Goal: Entertainment & Leisure: Consume media (video, audio)

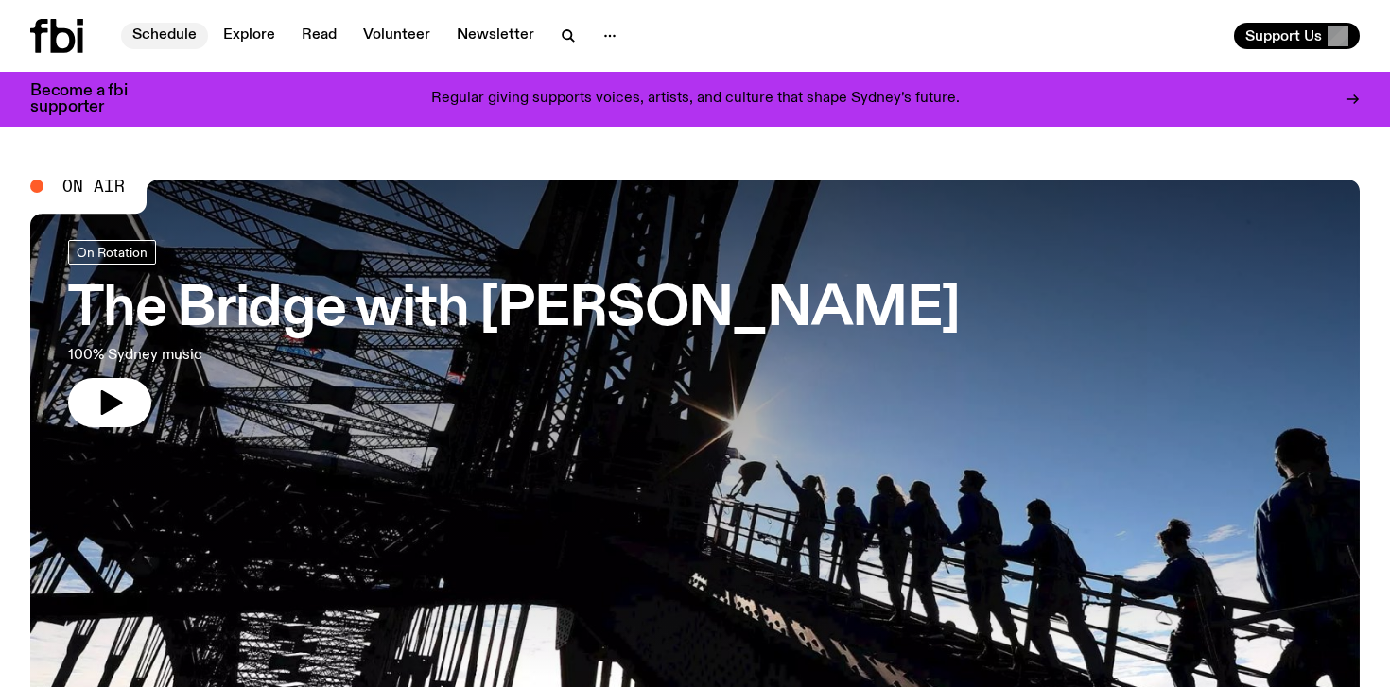
click at [176, 35] on link "Schedule" at bounding box center [164, 36] width 87 height 26
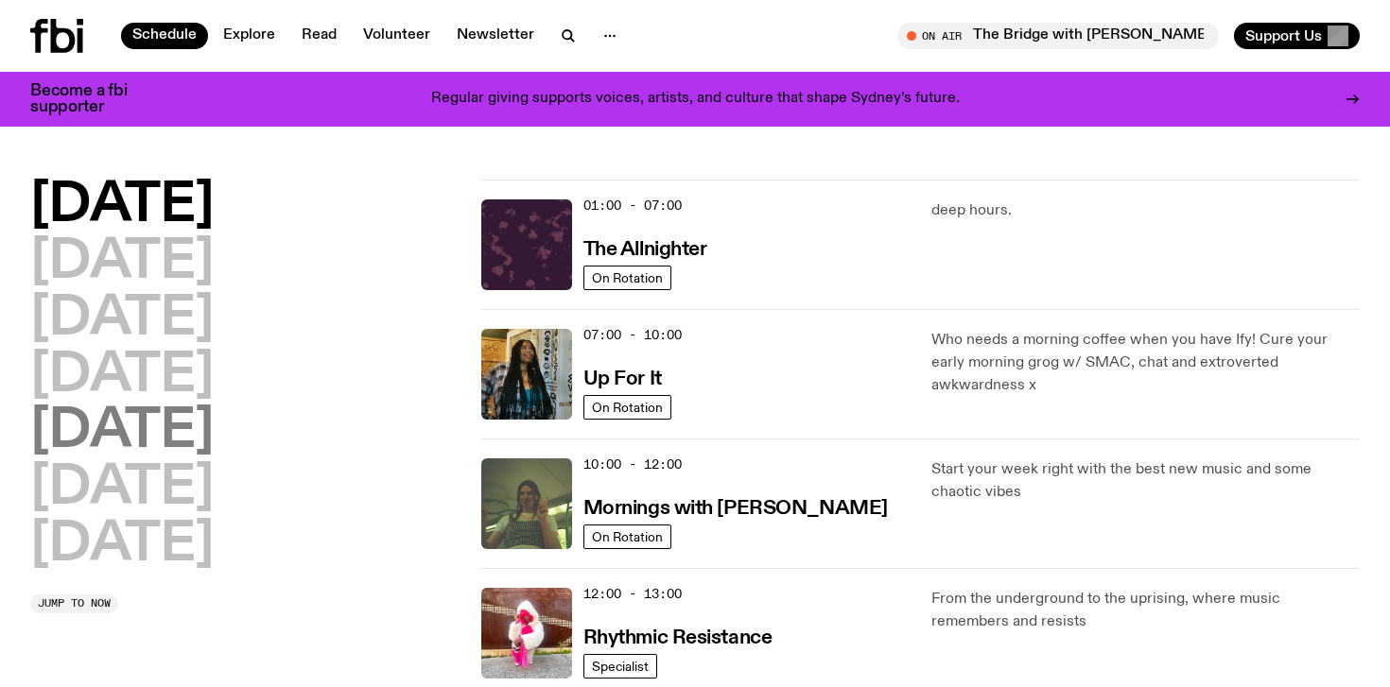
click at [135, 410] on h2 "[DATE]" at bounding box center [121, 432] width 183 height 53
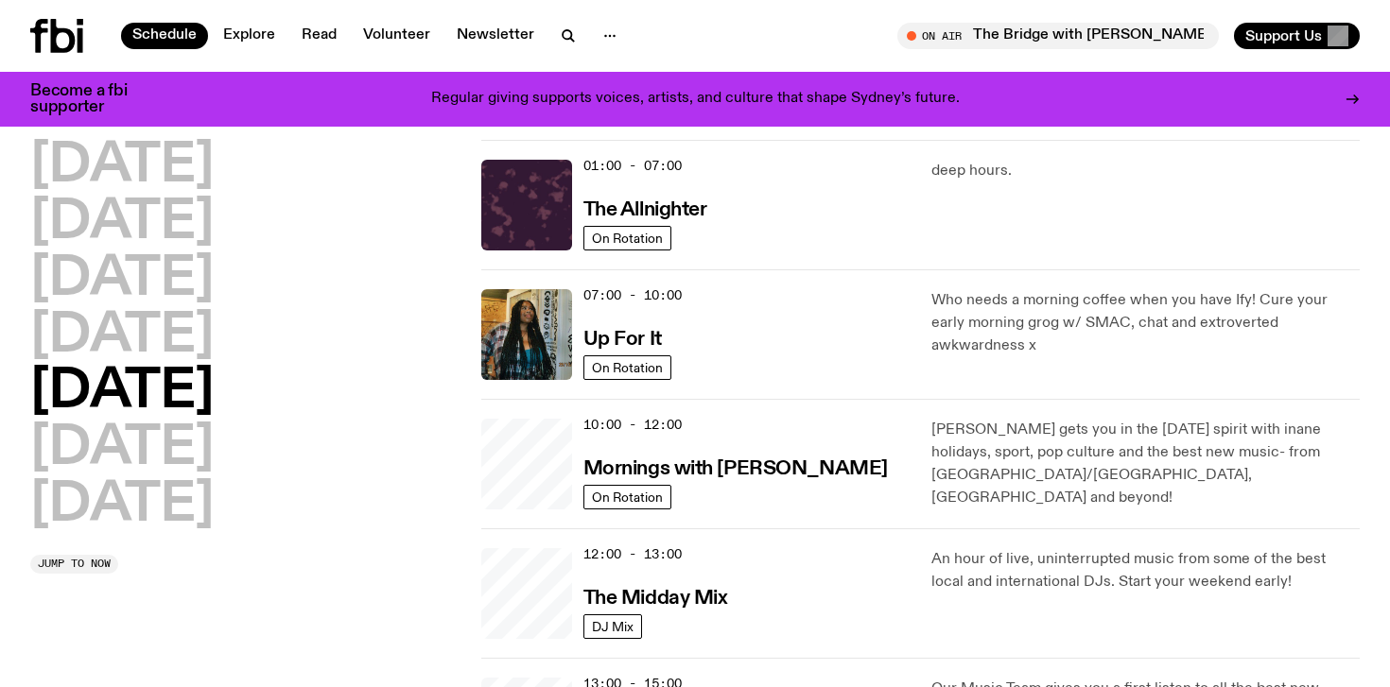
scroll to position [53, 0]
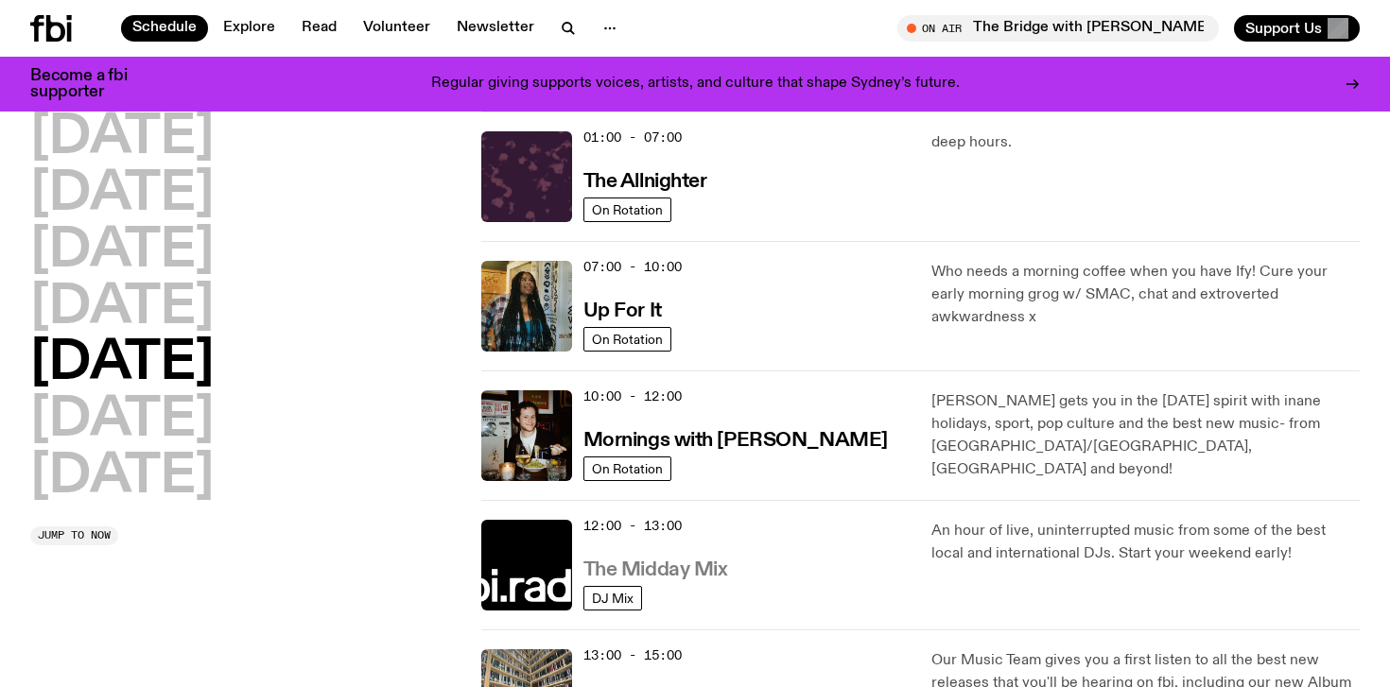
click at [684, 562] on h3 "The Midday Mix" at bounding box center [655, 571] width 145 height 20
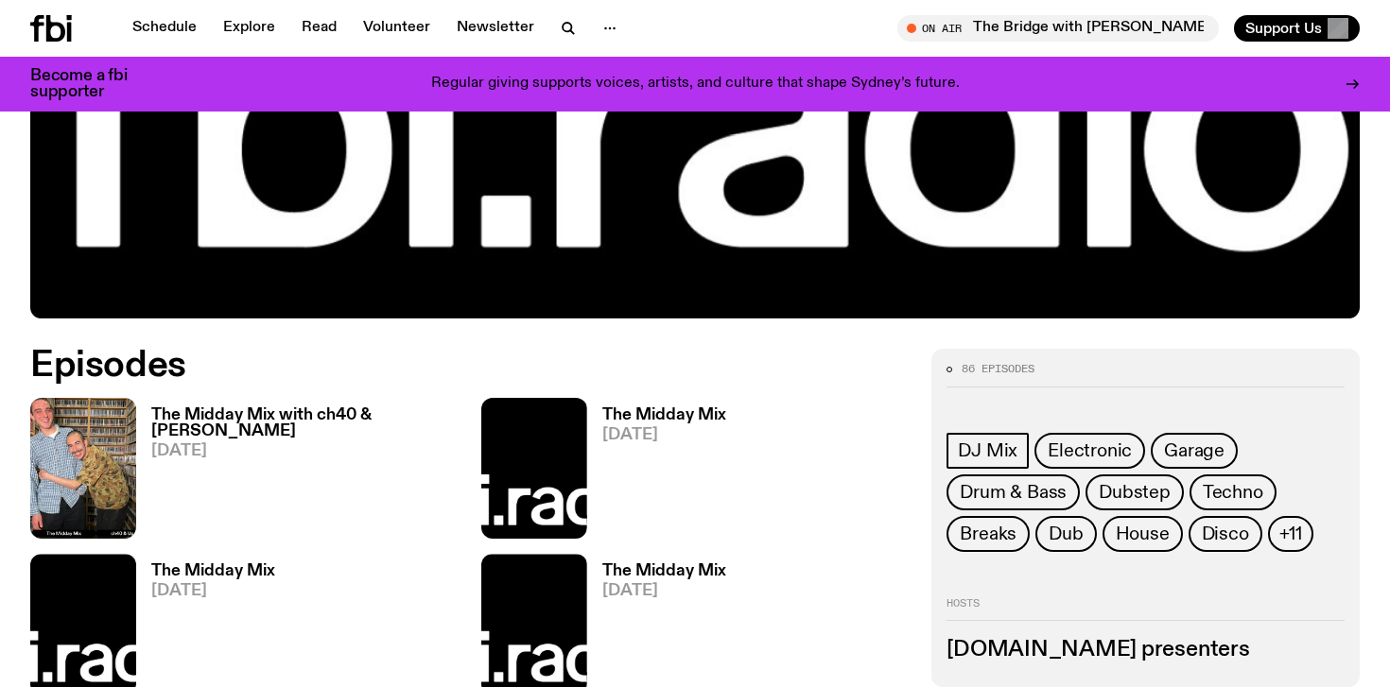
scroll to position [719, 0]
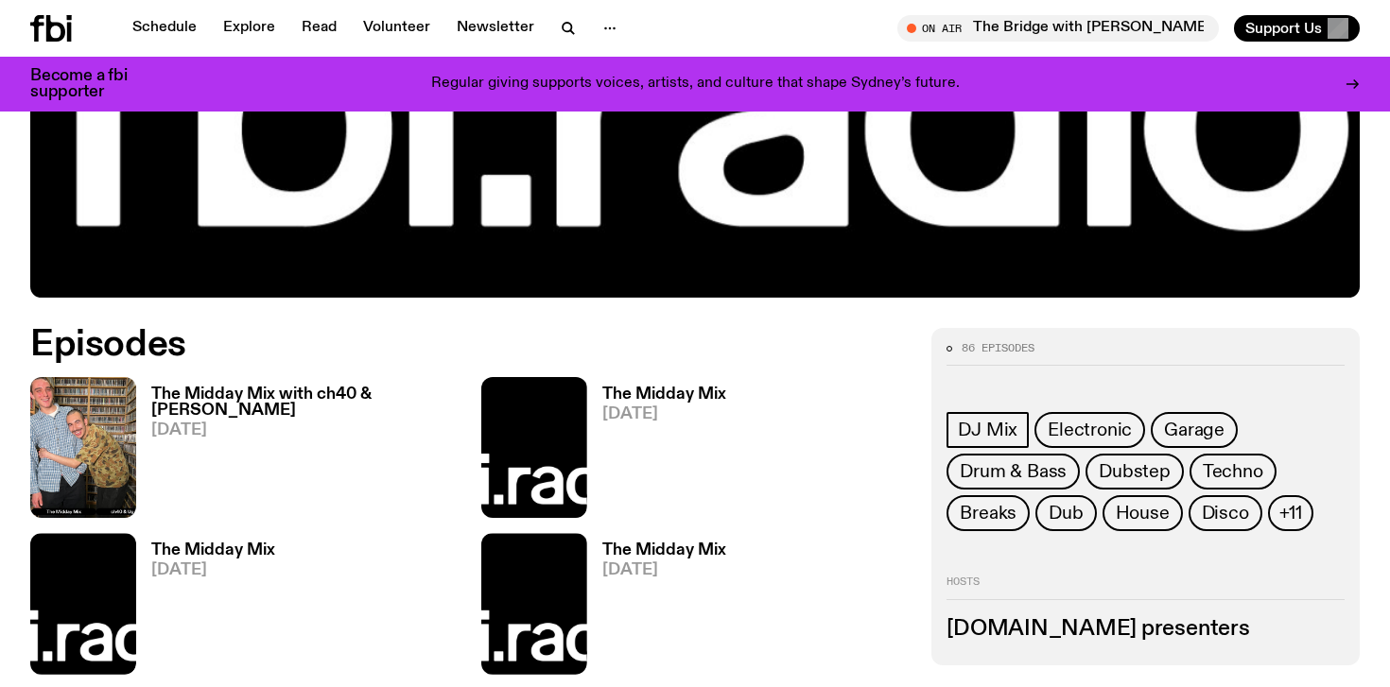
click at [370, 389] on h3 "The Midday Mix with ch40 & [PERSON_NAME]" at bounding box center [304, 403] width 307 height 32
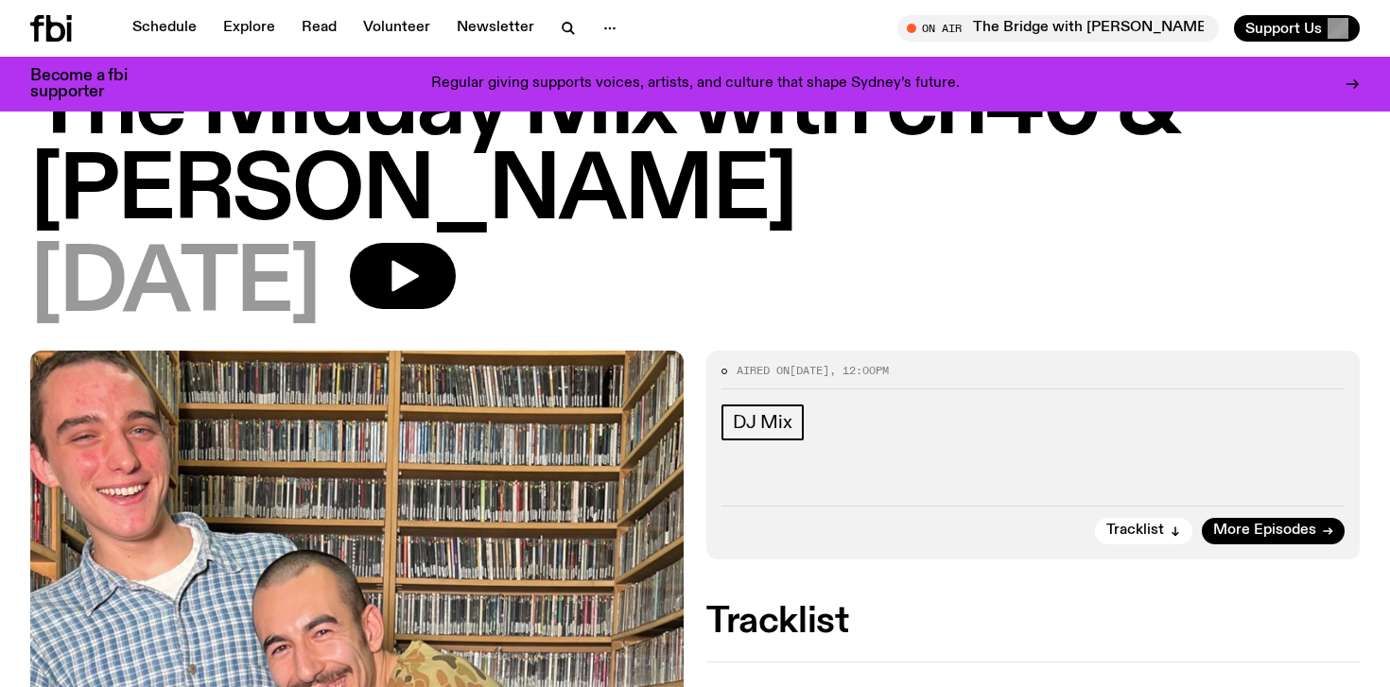
scroll to position [76, 0]
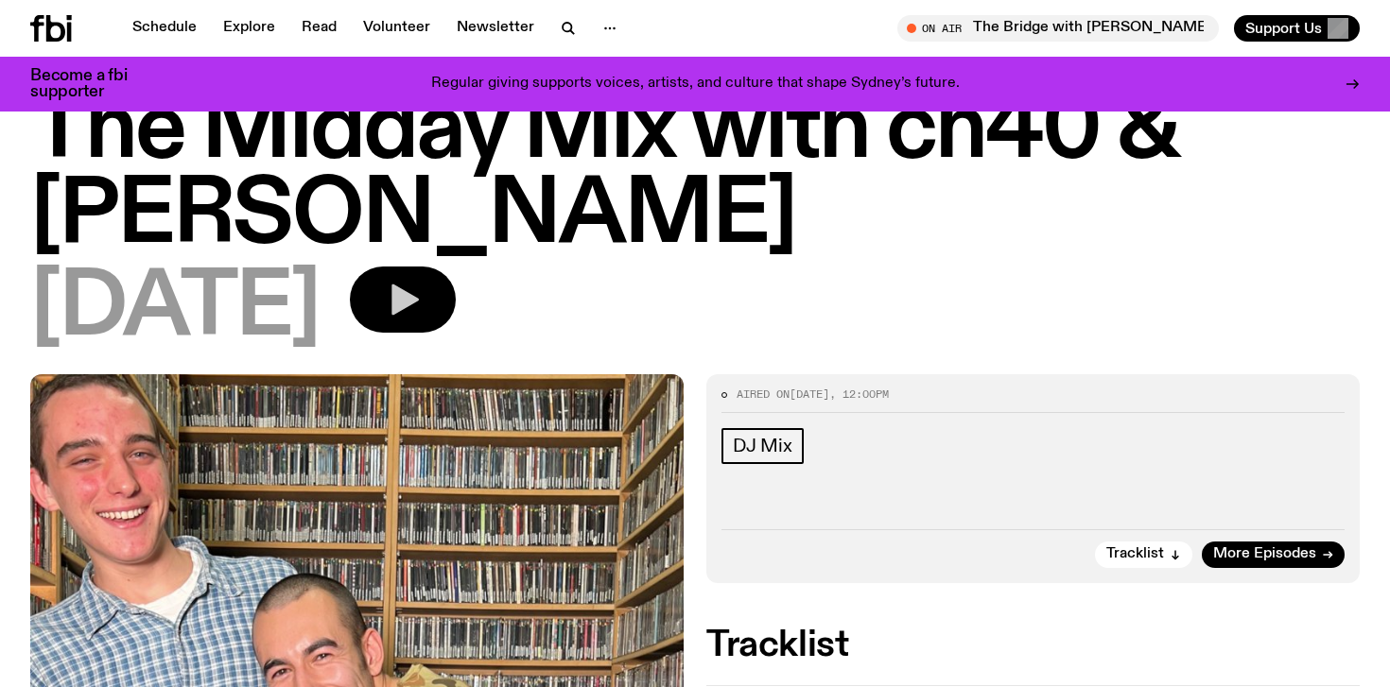
click at [419, 285] on icon "button" at bounding box center [404, 300] width 27 height 31
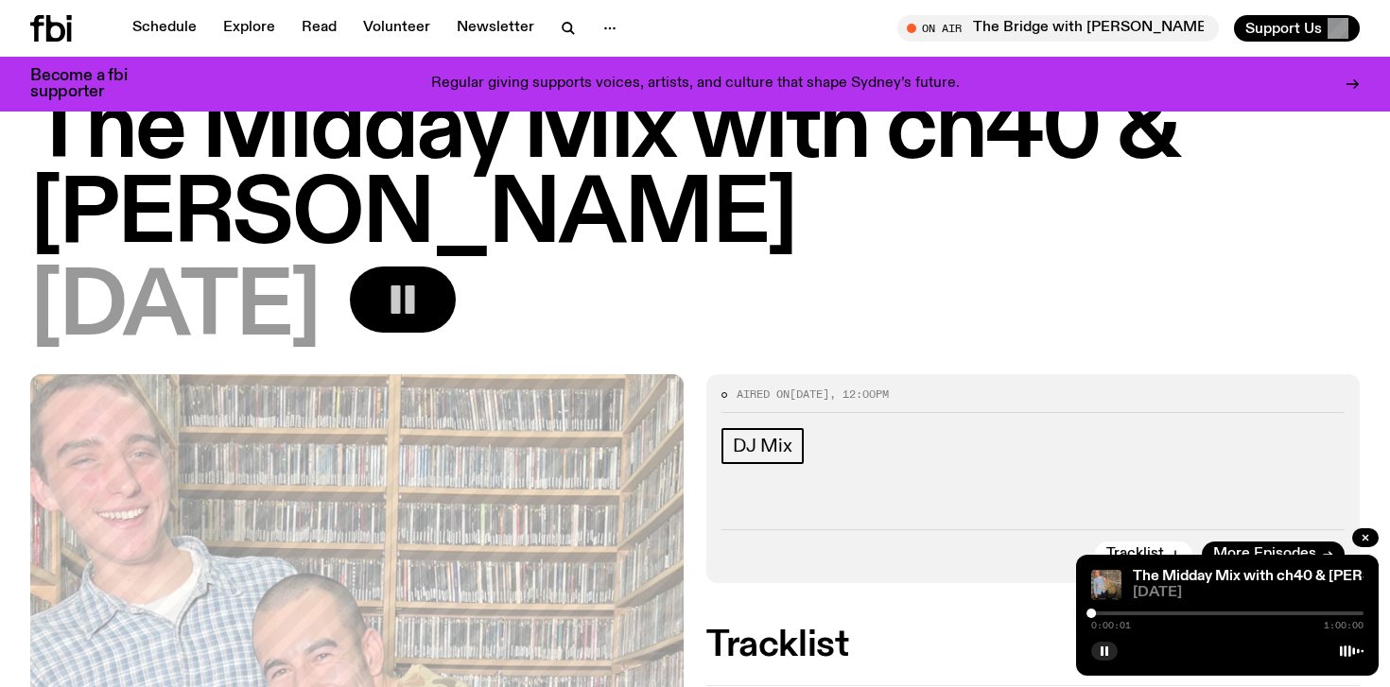
click at [1101, 615] on div "0:00:01 1:00:00" at bounding box center [1227, 619] width 272 height 23
click at [1101, 612] on div at bounding box center [1227, 614] width 272 height 4
click at [1135, 613] on div at bounding box center [1227, 614] width 272 height 4
click at [1155, 613] on div at bounding box center [1227, 614] width 272 height 4
click at [1176, 613] on div at bounding box center [1227, 614] width 272 height 4
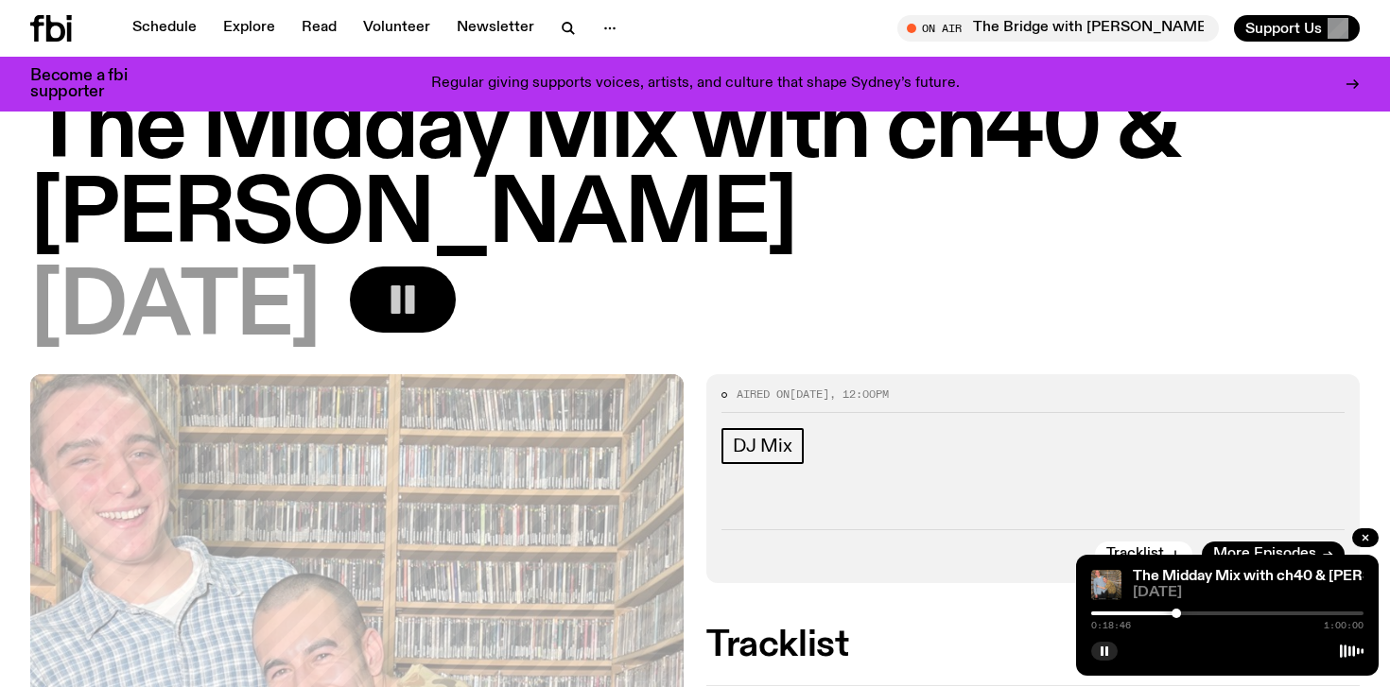
click at [1224, 611] on div "0:18:46 1:00:00" at bounding box center [1227, 619] width 272 height 23
click at [1239, 615] on div at bounding box center [1227, 614] width 272 height 4
click at [1290, 613] on div at bounding box center [1227, 614] width 272 height 4
click at [1335, 612] on div at bounding box center [1227, 614] width 272 height 4
click at [1349, 612] on div at bounding box center [1227, 614] width 272 height 4
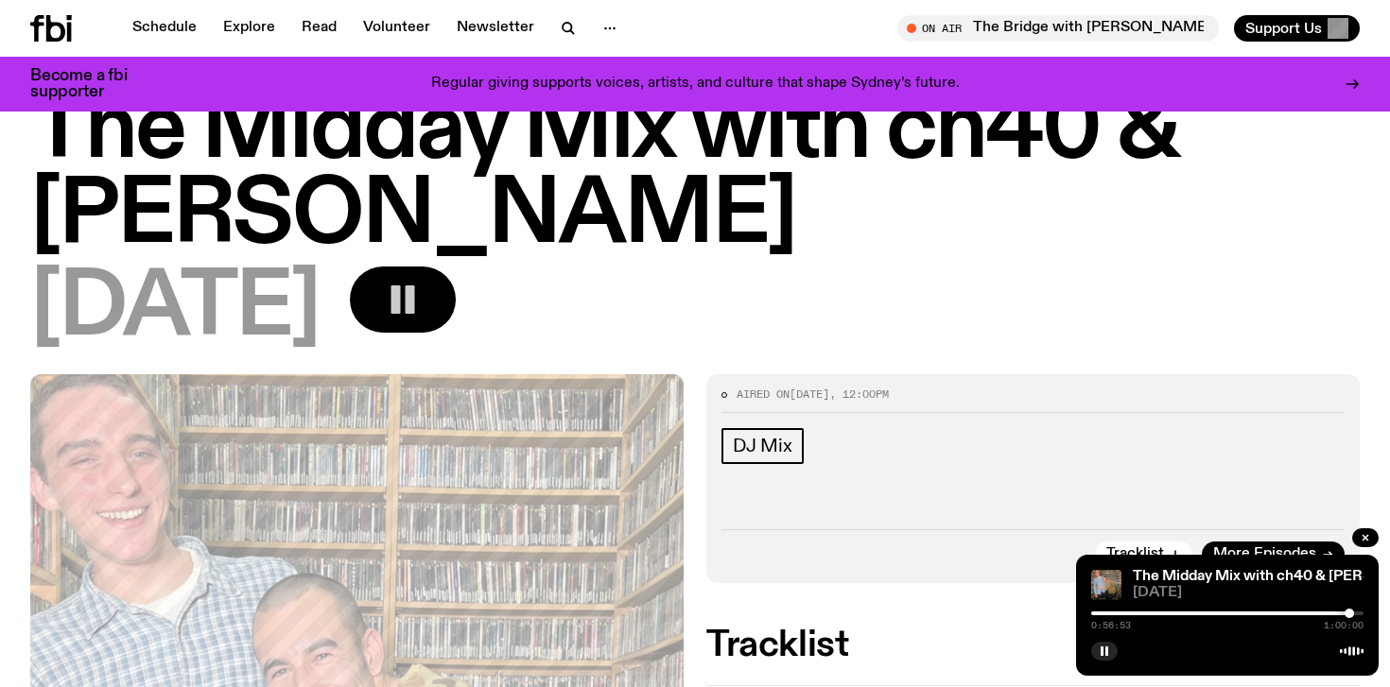
click at [1355, 612] on div at bounding box center [1227, 614] width 272 height 4
click at [1367, 541] on icon "button" at bounding box center [1365, 538] width 6 height 6
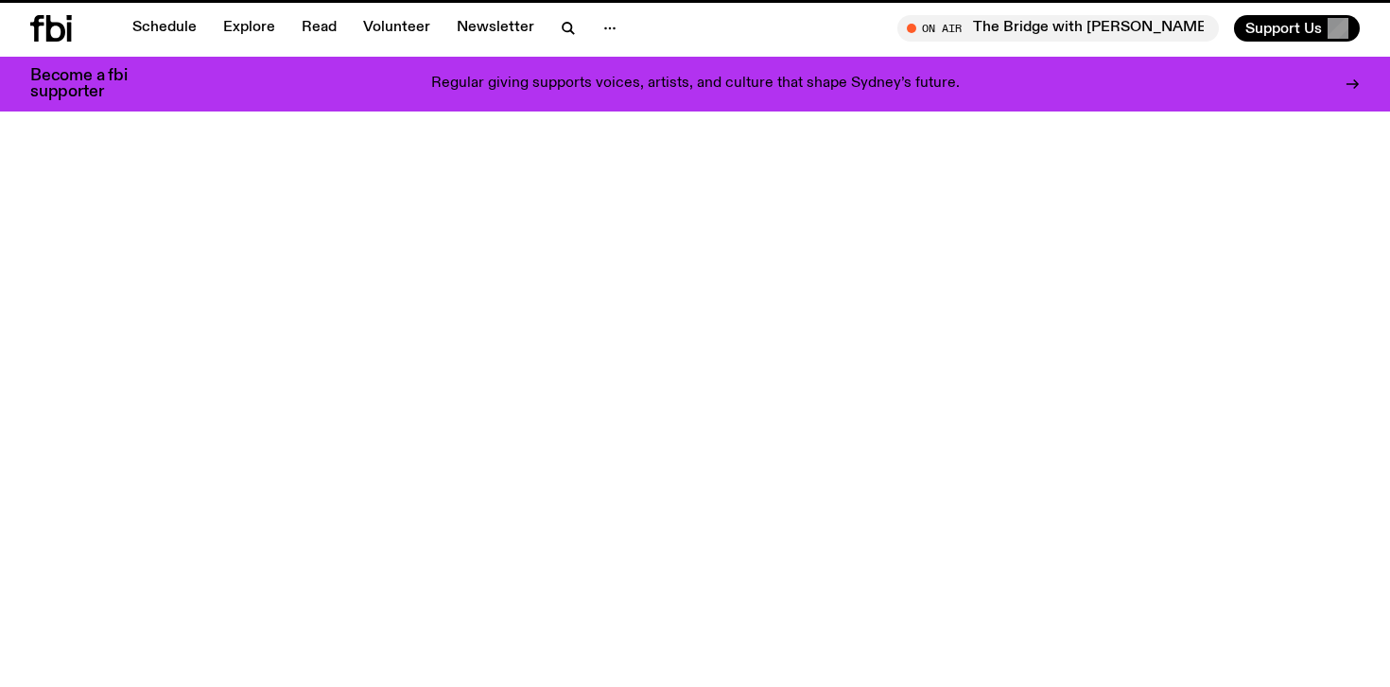
scroll to position [719, 0]
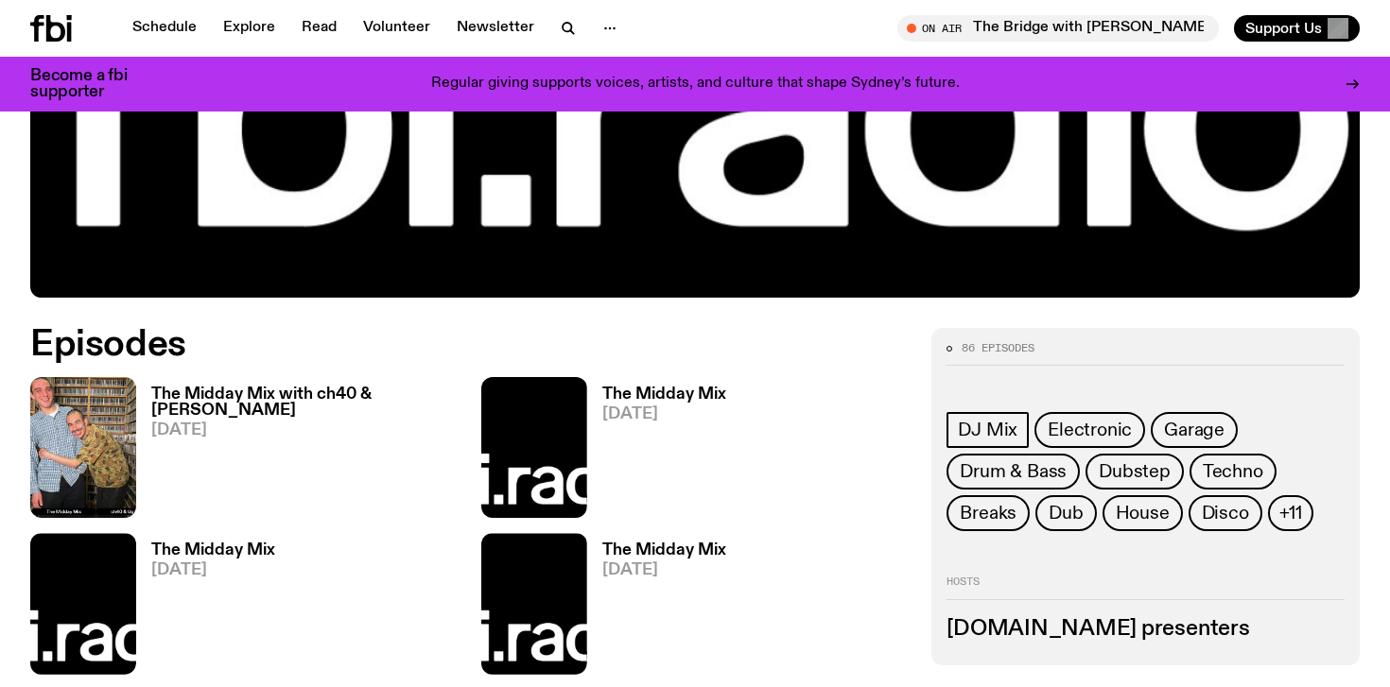
click at [54, 27] on icon at bounding box center [51, 28] width 42 height 26
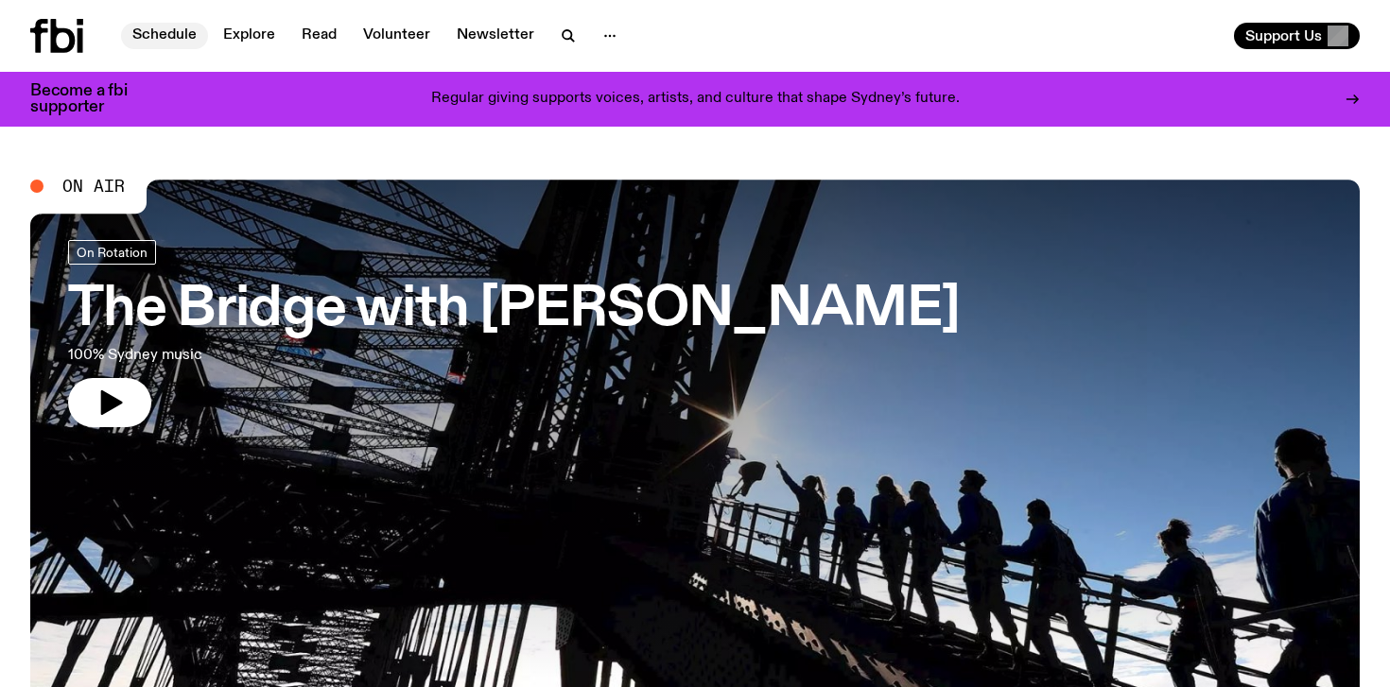
click at [157, 29] on link "Schedule" at bounding box center [164, 36] width 87 height 26
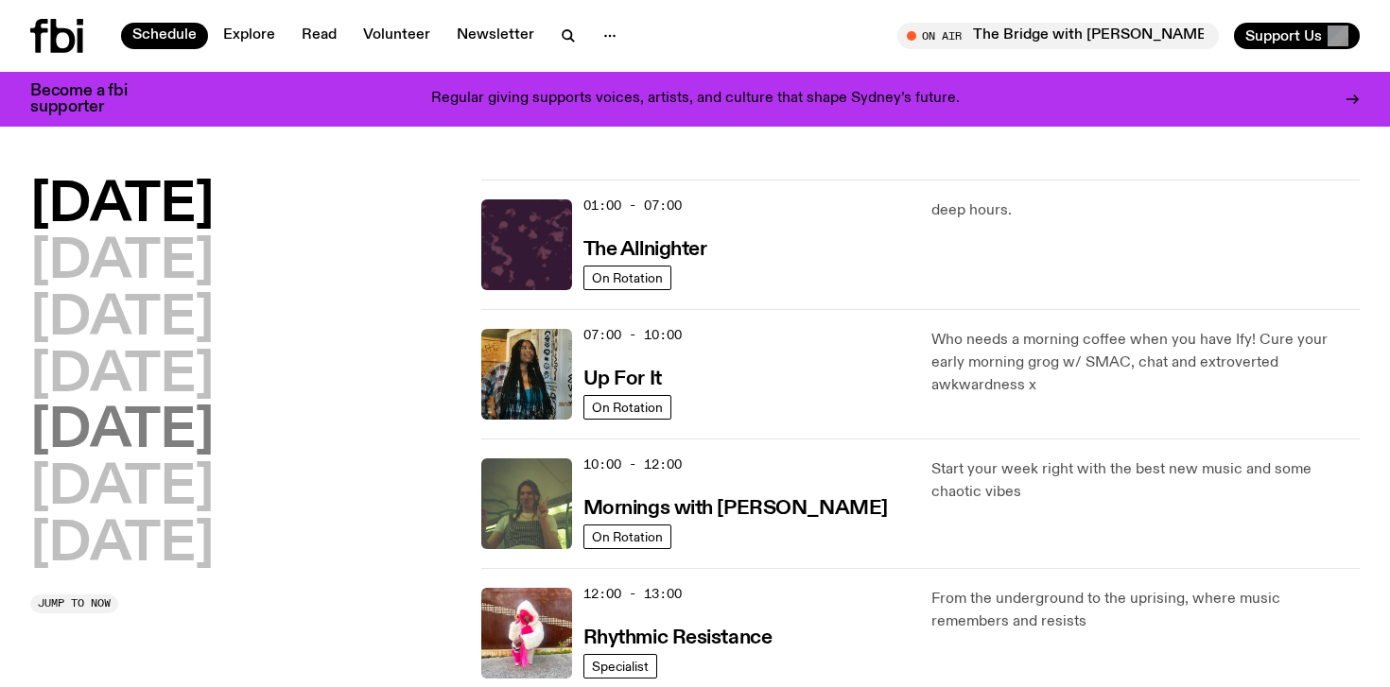
click at [153, 437] on h2 "[DATE]" at bounding box center [121, 432] width 183 height 53
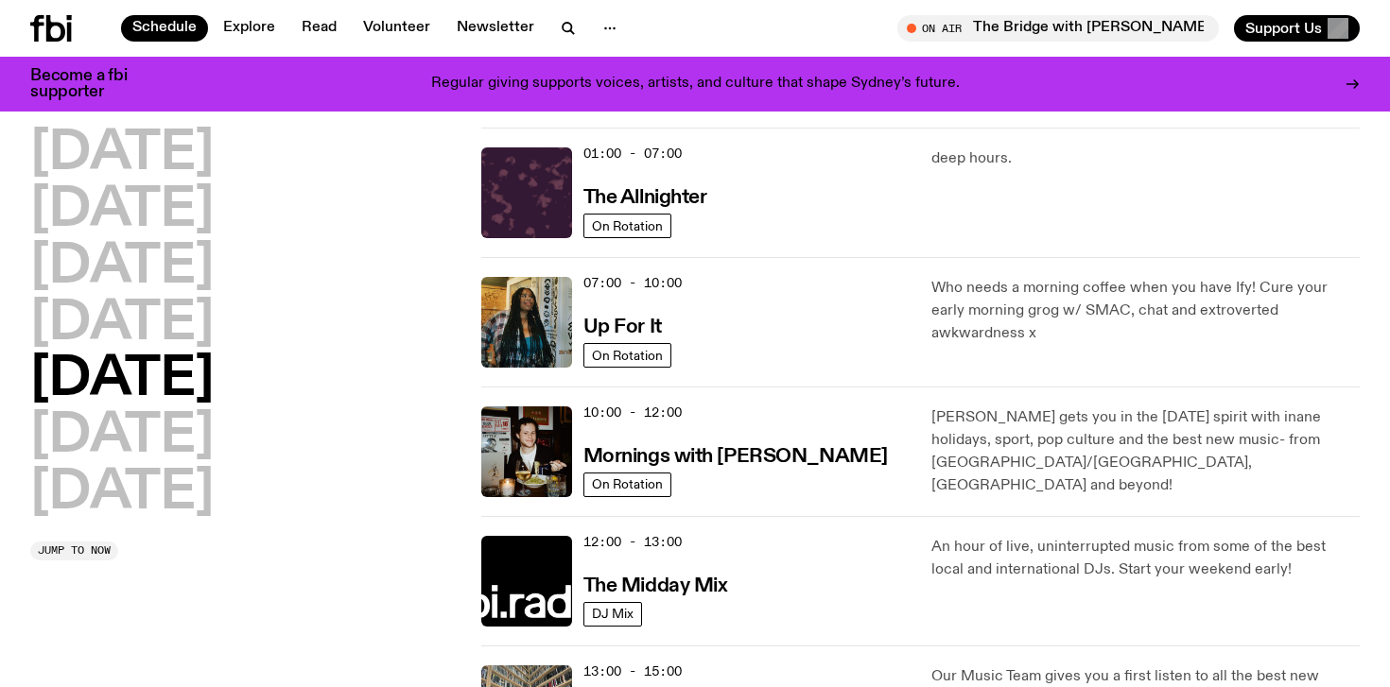
scroll to position [53, 0]
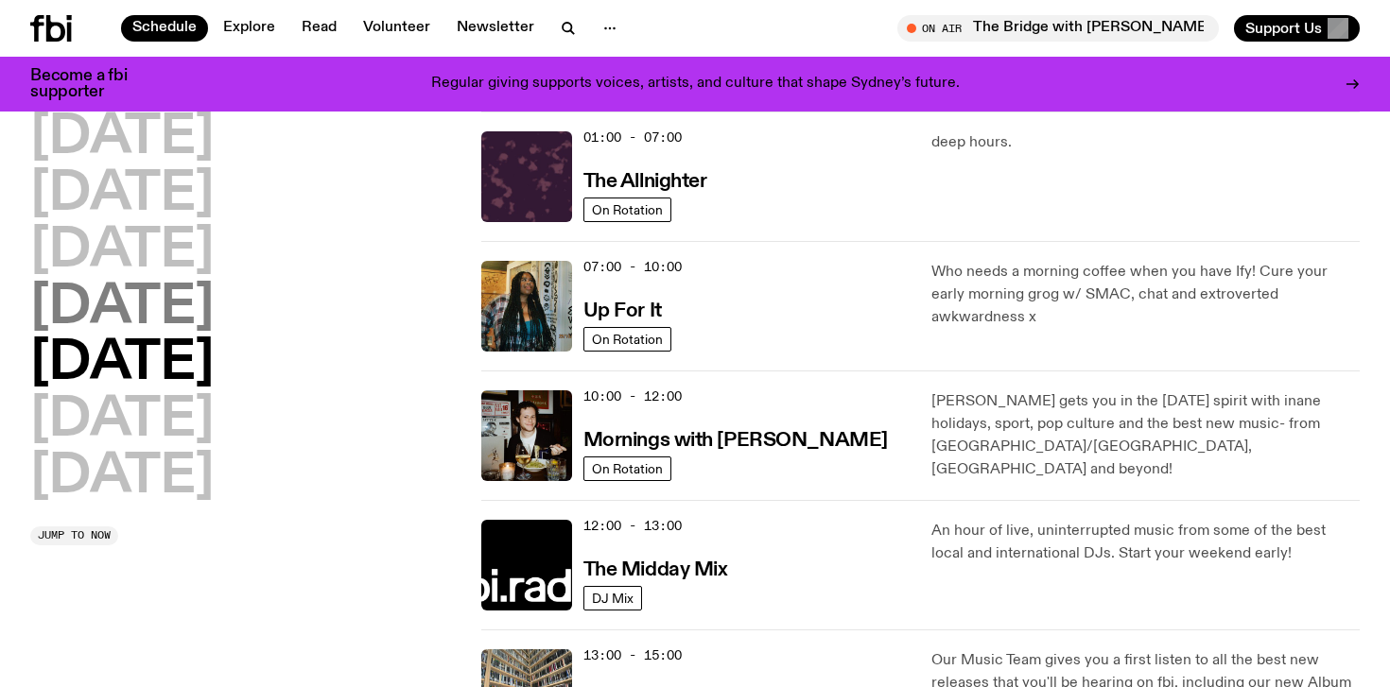
click at [151, 308] on h2 "[DATE]" at bounding box center [121, 308] width 183 height 53
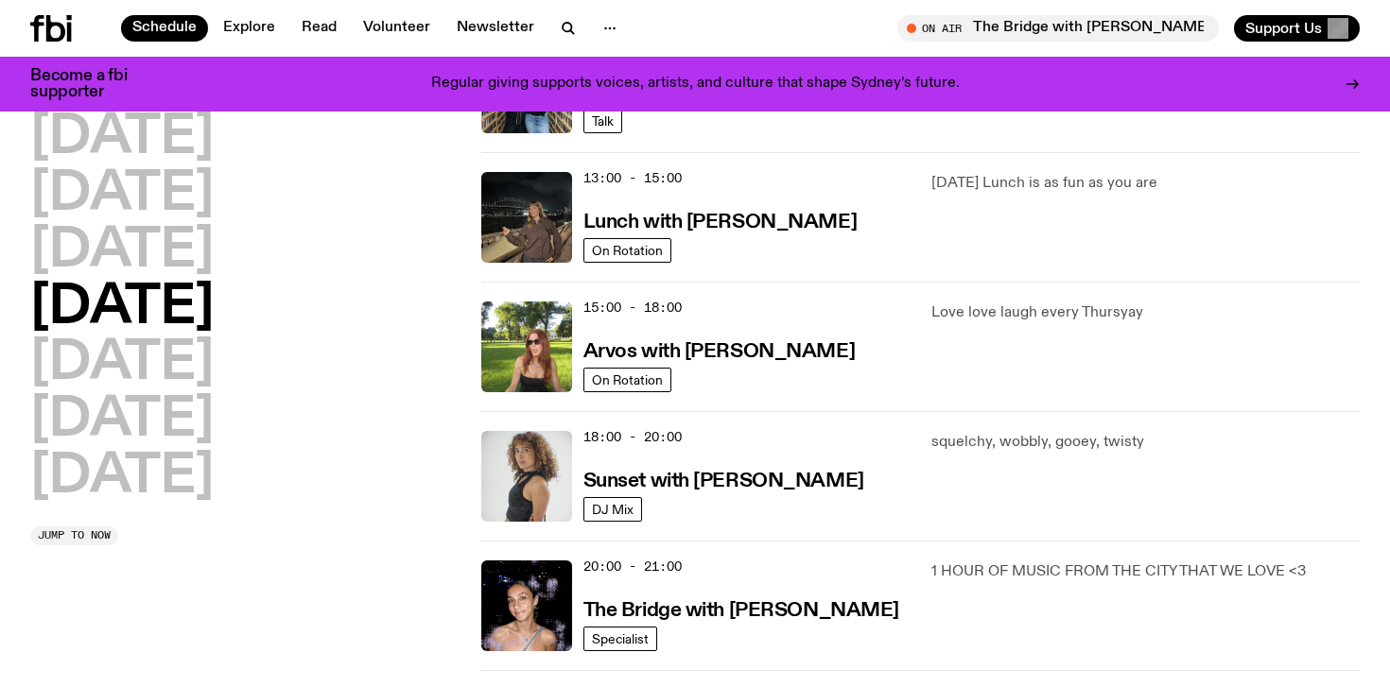
scroll to position [545, 0]
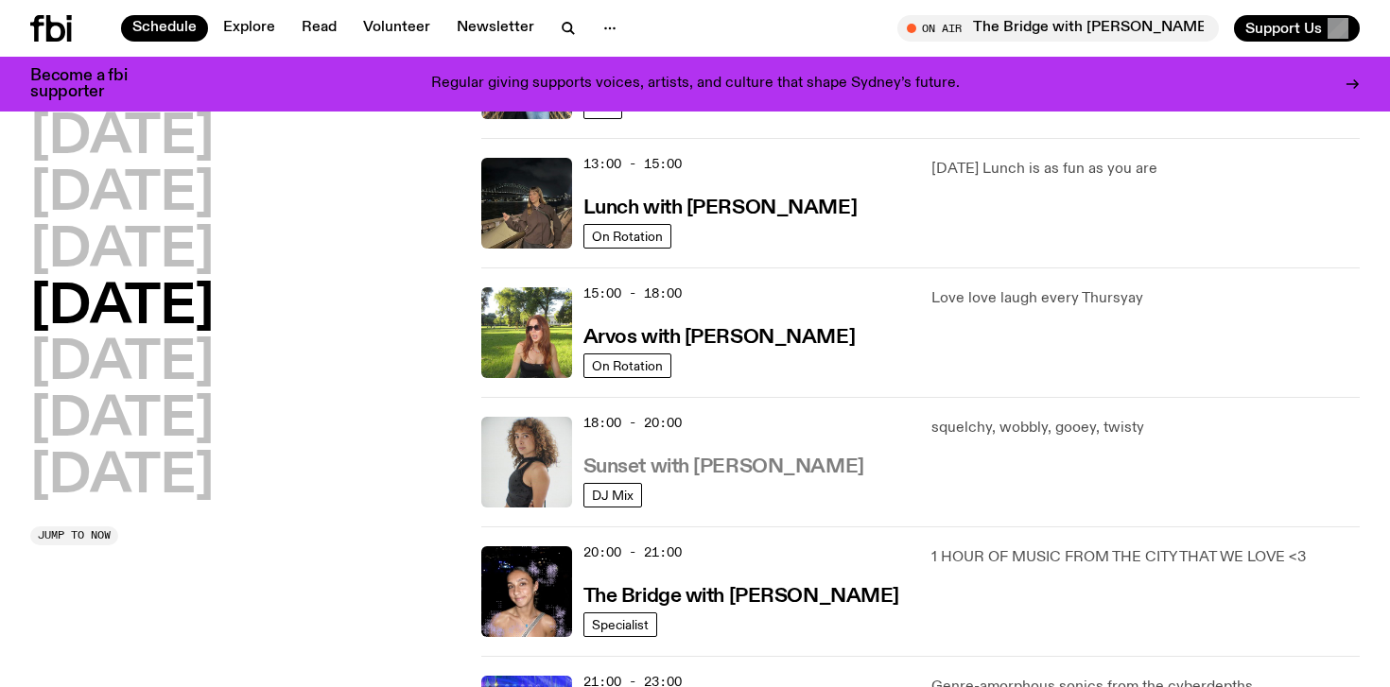
click at [662, 462] on h3 "Sunset with [PERSON_NAME]" at bounding box center [723, 468] width 281 height 20
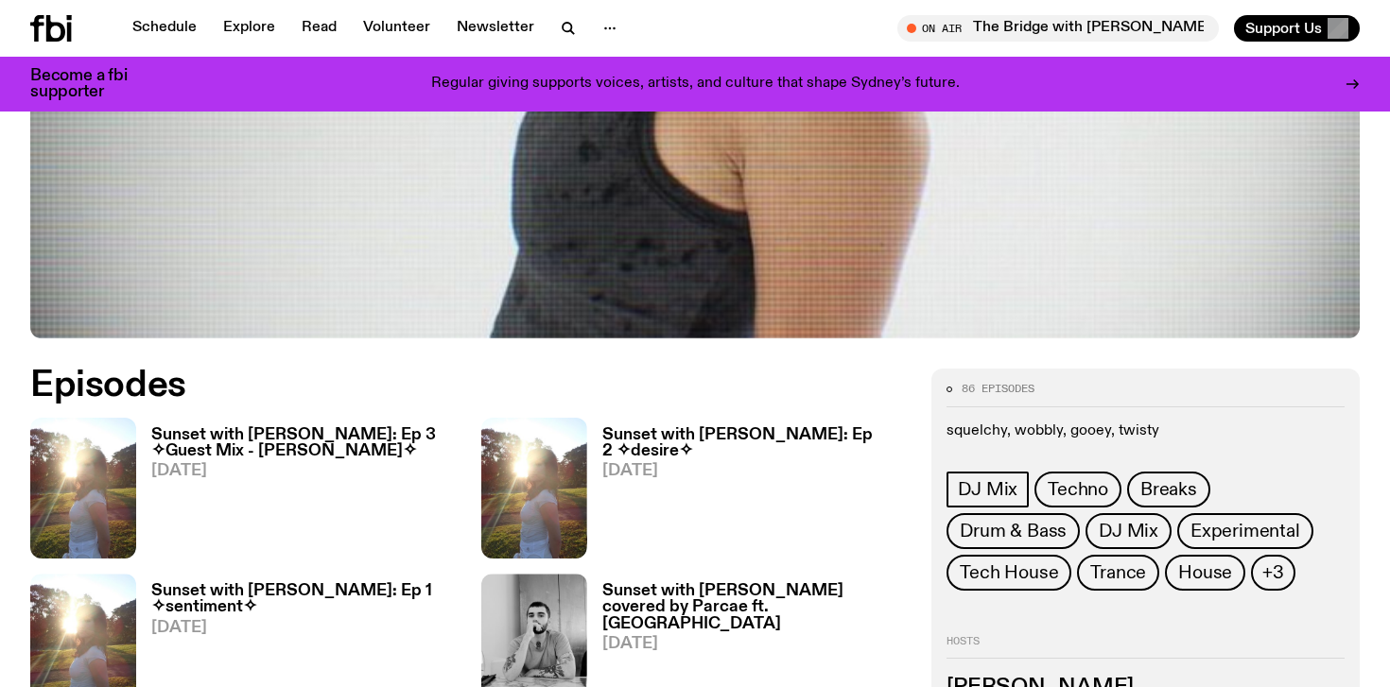
scroll to position [681, 0]
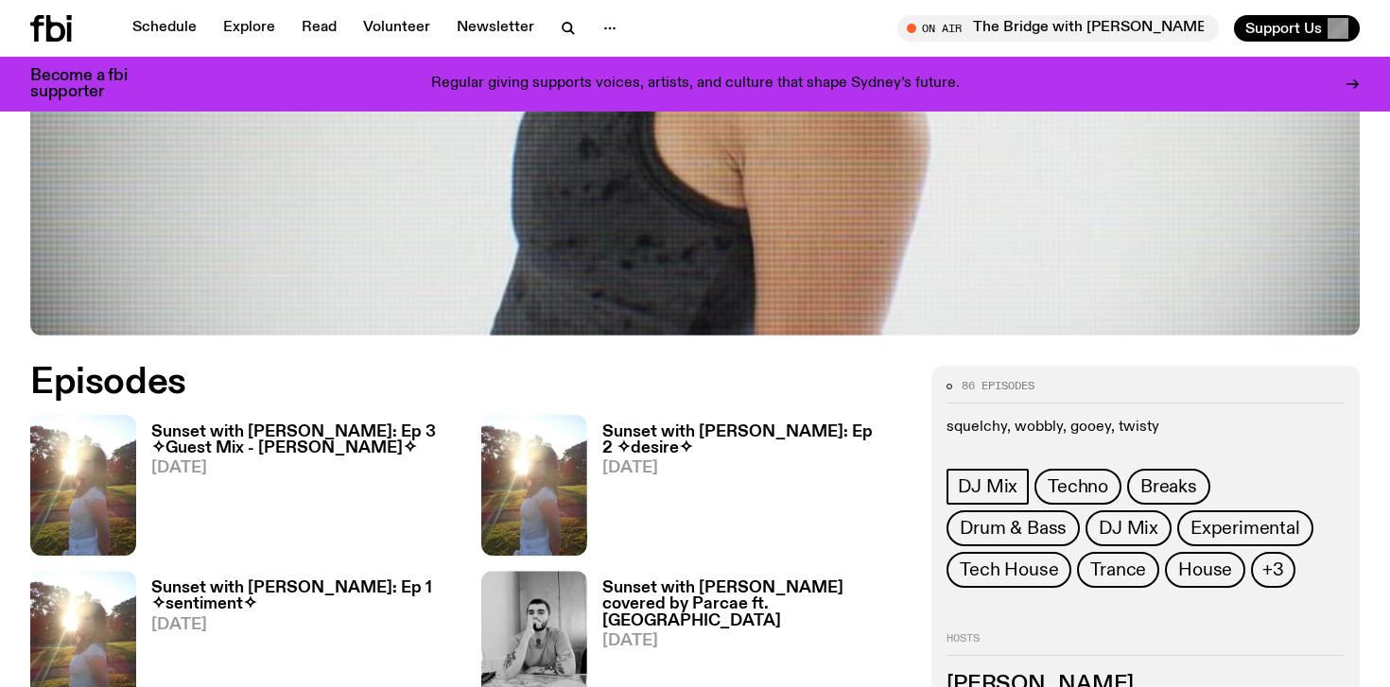
click at [352, 438] on h3 "Sunset with [PERSON_NAME]: Ep 3 ✧Guest Mix - [PERSON_NAME]✧" at bounding box center [304, 440] width 307 height 32
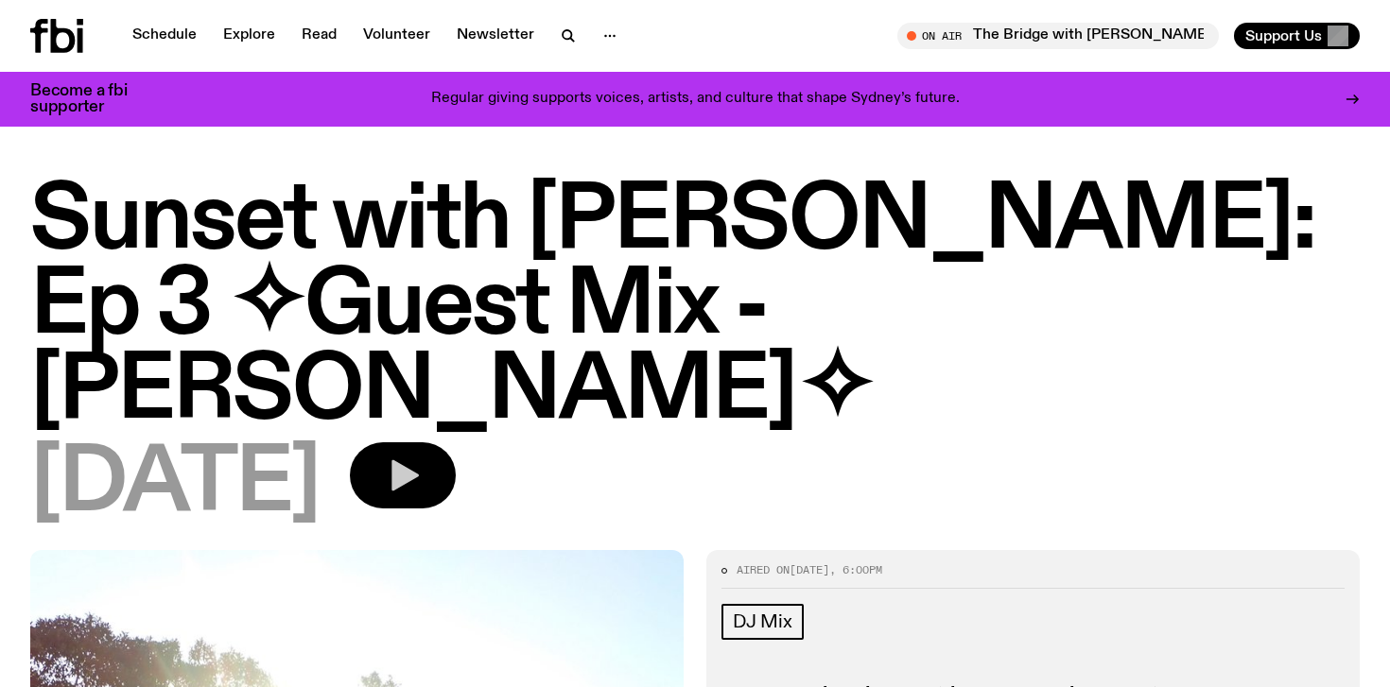
click at [419, 460] on icon "button" at bounding box center [404, 475] width 27 height 31
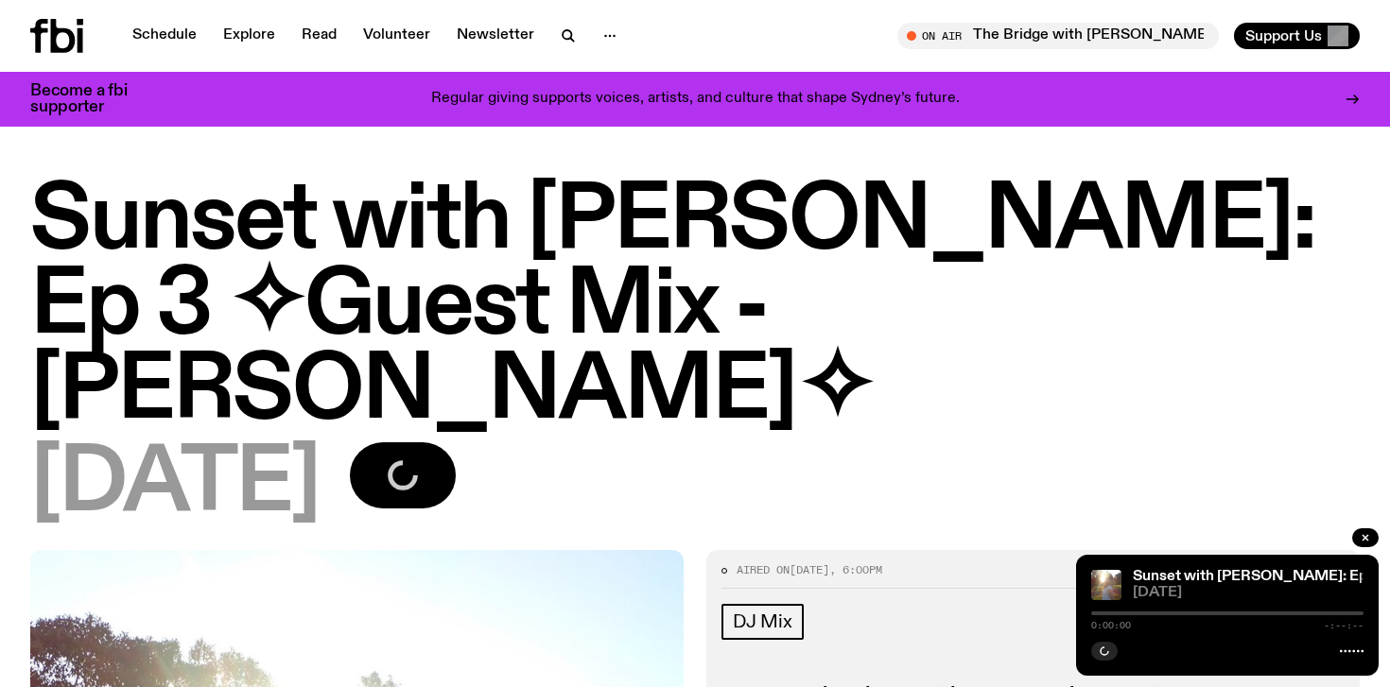
click at [914, 604] on div "DJ Mix" at bounding box center [1032, 625] width 623 height 42
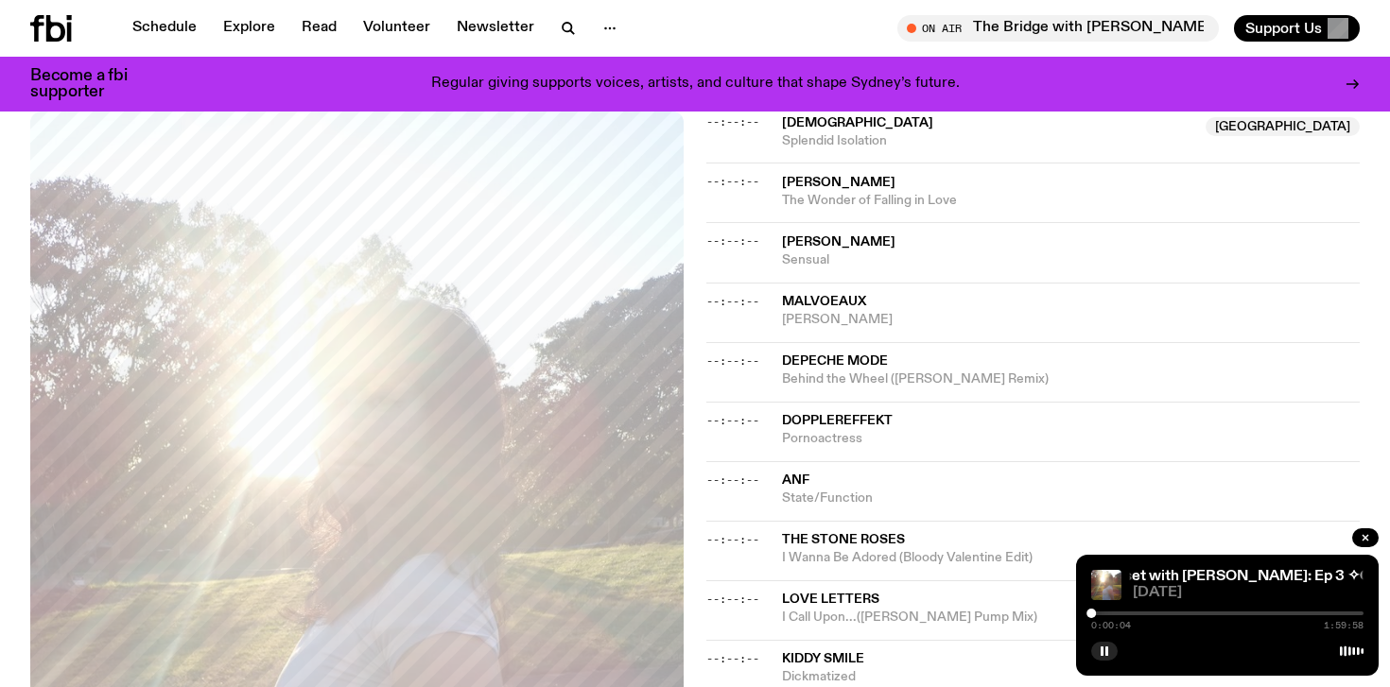
scroll to position [983, 0]
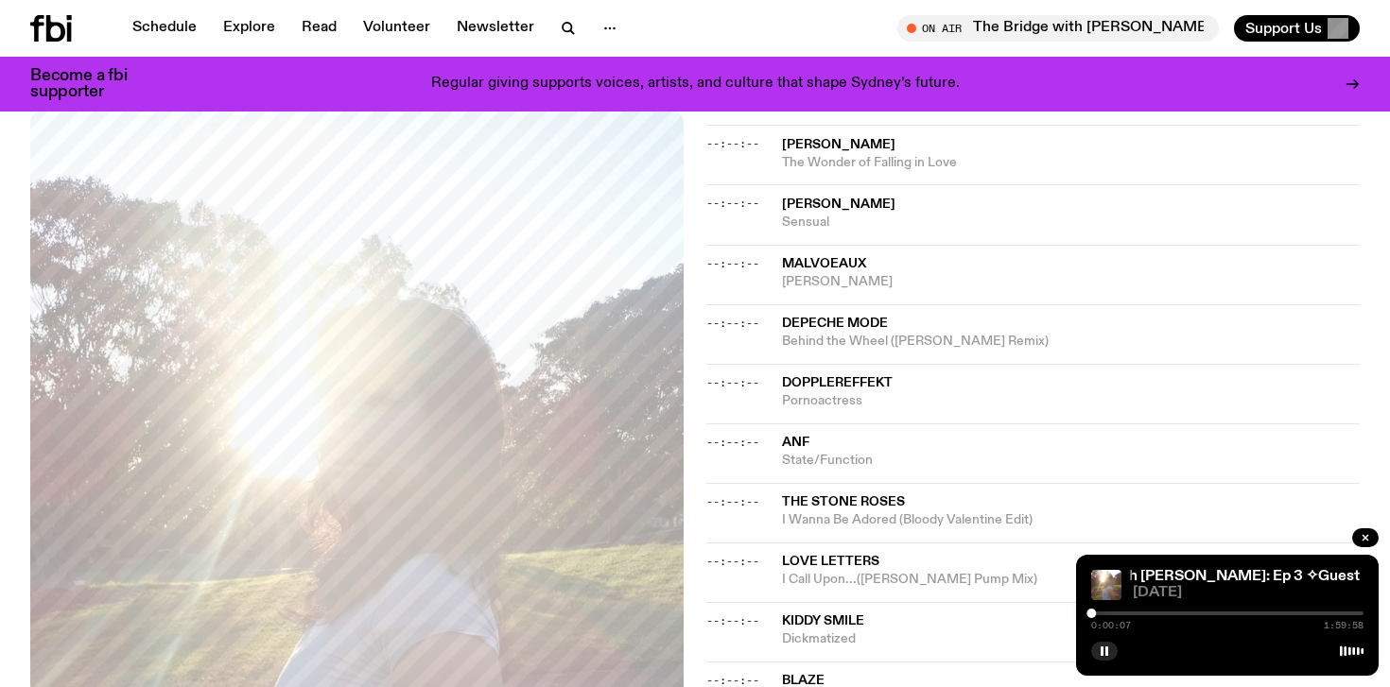
click at [1108, 611] on div "0:00:07 1:59:58" at bounding box center [1227, 619] width 272 height 23
click at [1106, 613] on div at bounding box center [1227, 614] width 272 height 4
click at [1127, 612] on div at bounding box center [1227, 614] width 272 height 4
click at [1177, 609] on div "0:15:50 1:59:58" at bounding box center [1227, 619] width 272 height 23
click at [1185, 615] on div at bounding box center [1227, 614] width 272 height 4
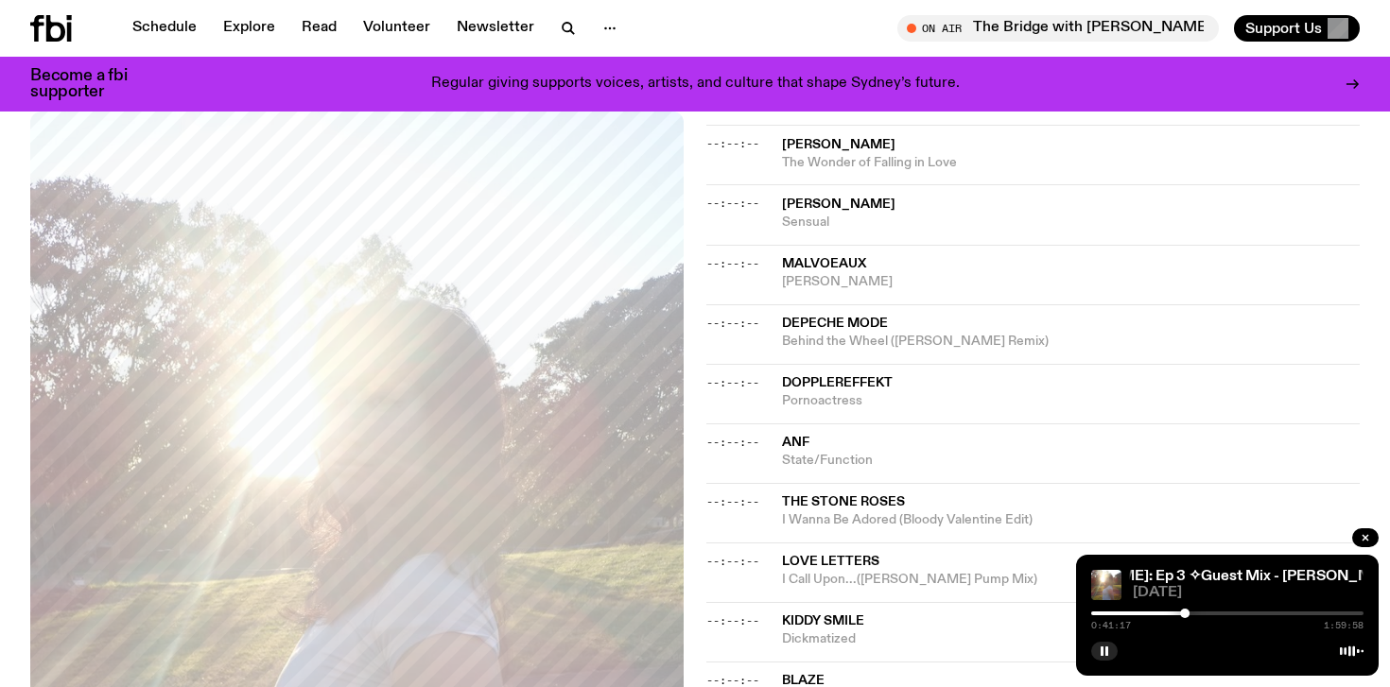
click at [1224, 613] on div at bounding box center [1227, 614] width 272 height 4
click at [1366, 532] on icon "button" at bounding box center [1364, 537] width 11 height 11
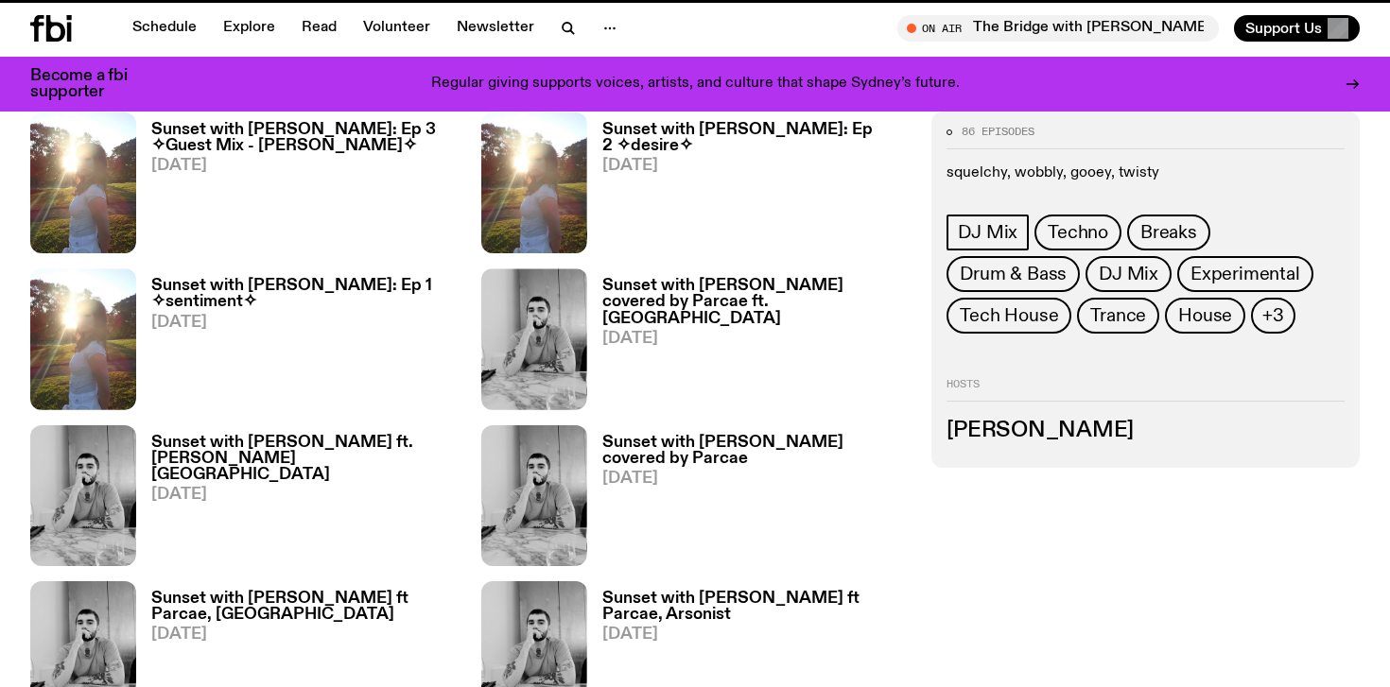
scroll to position [681, 0]
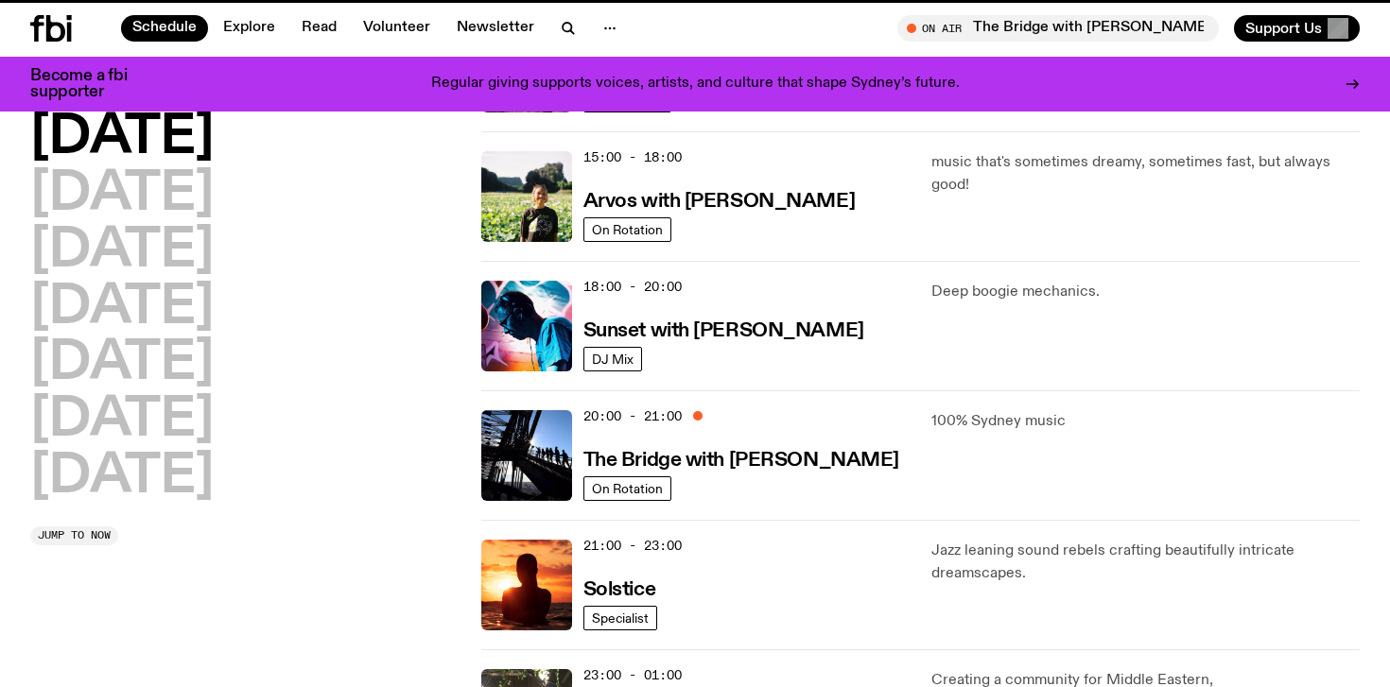
scroll to position [545, 0]
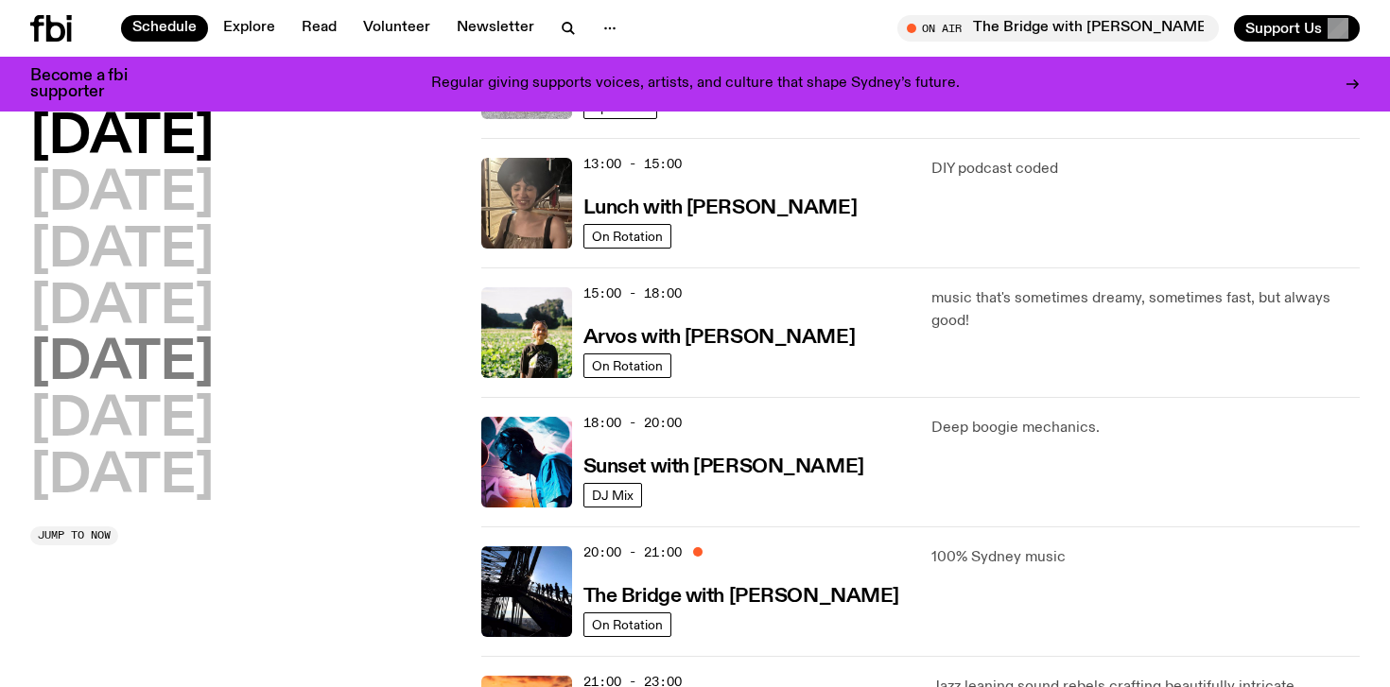
click at [142, 363] on h2 "[DATE]" at bounding box center [121, 364] width 183 height 53
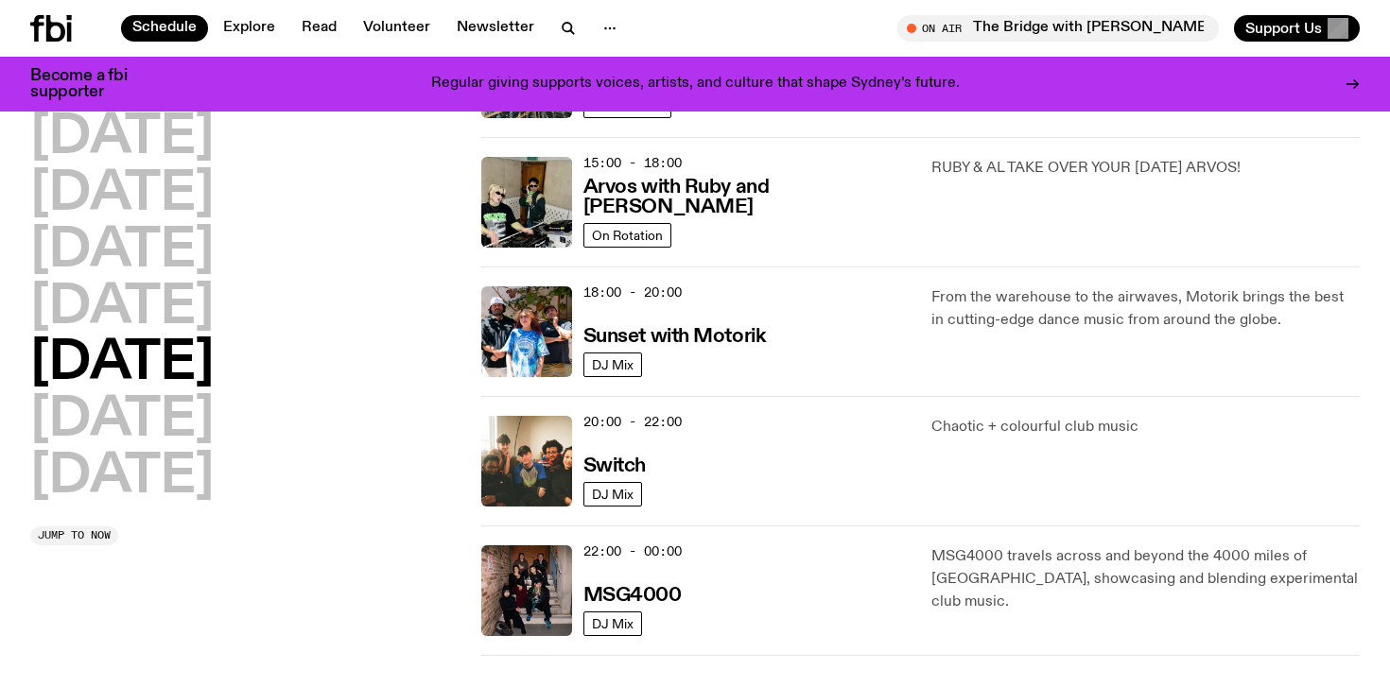
scroll to position [696, 0]
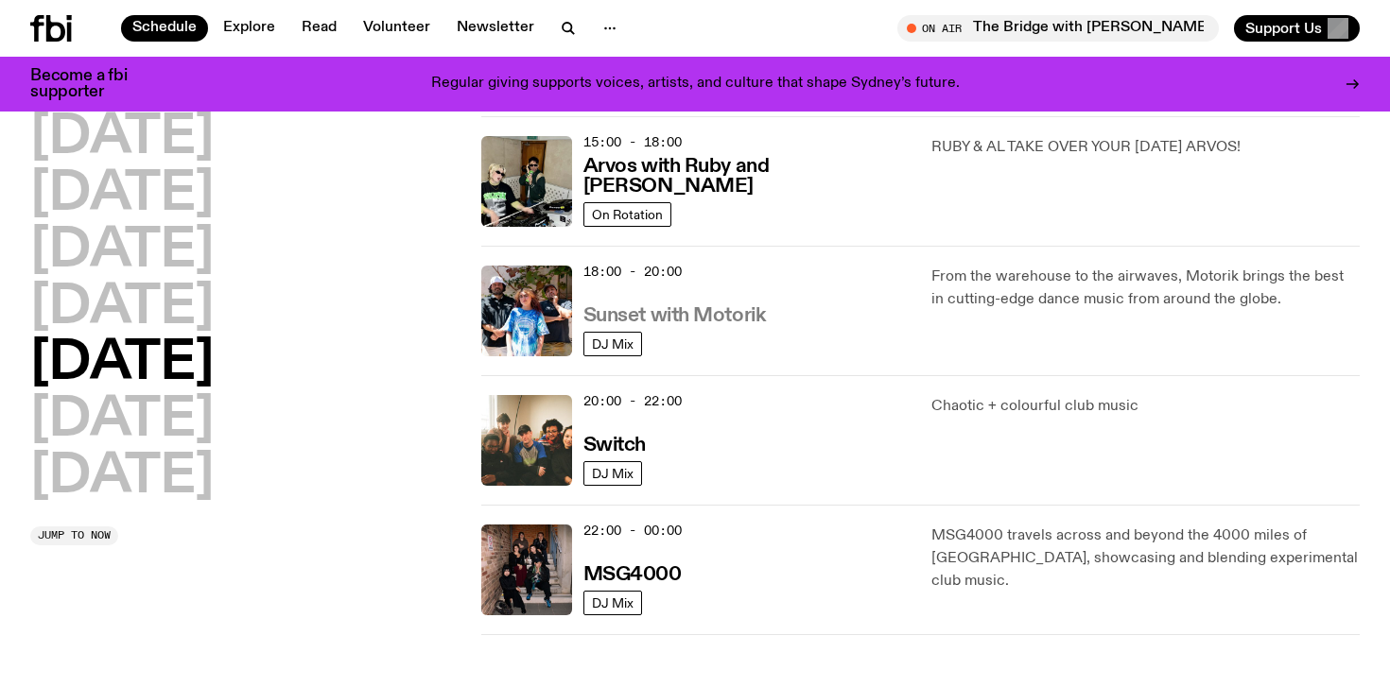
click at [673, 319] on h3 "Sunset with Motorik" at bounding box center [674, 316] width 182 height 20
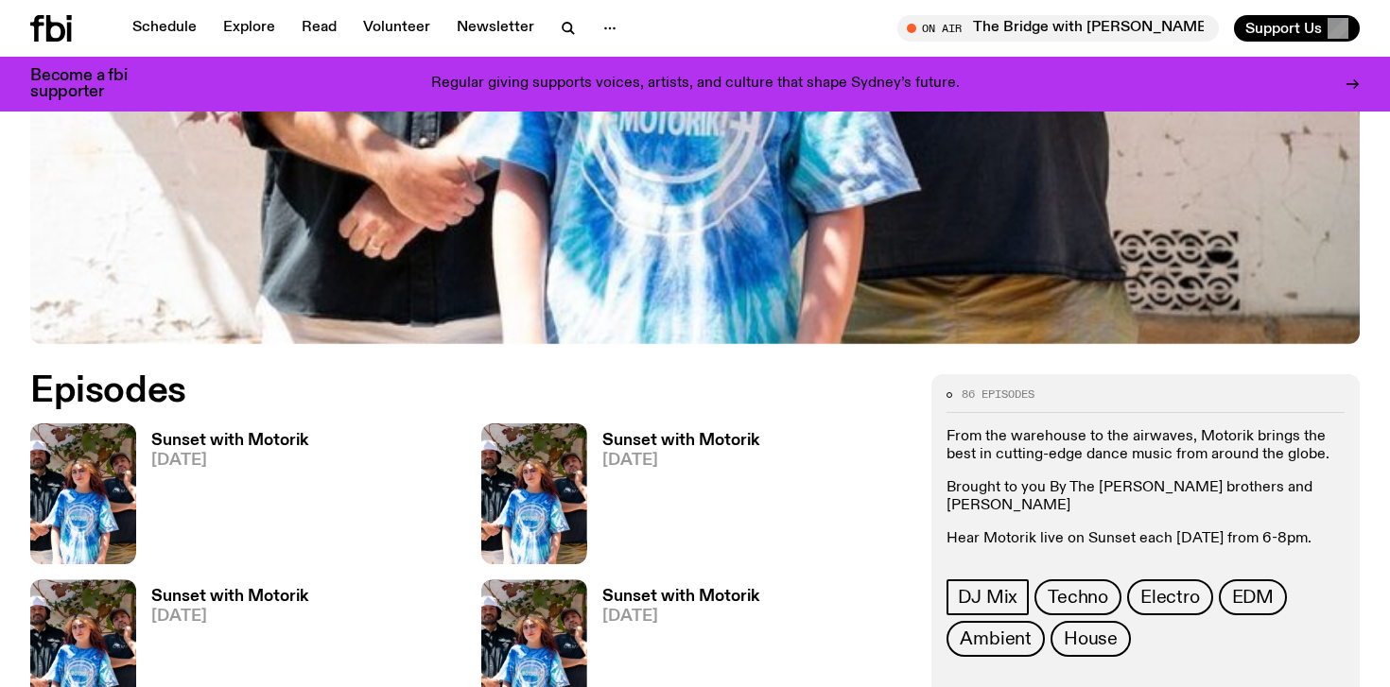
scroll to position [681, 0]
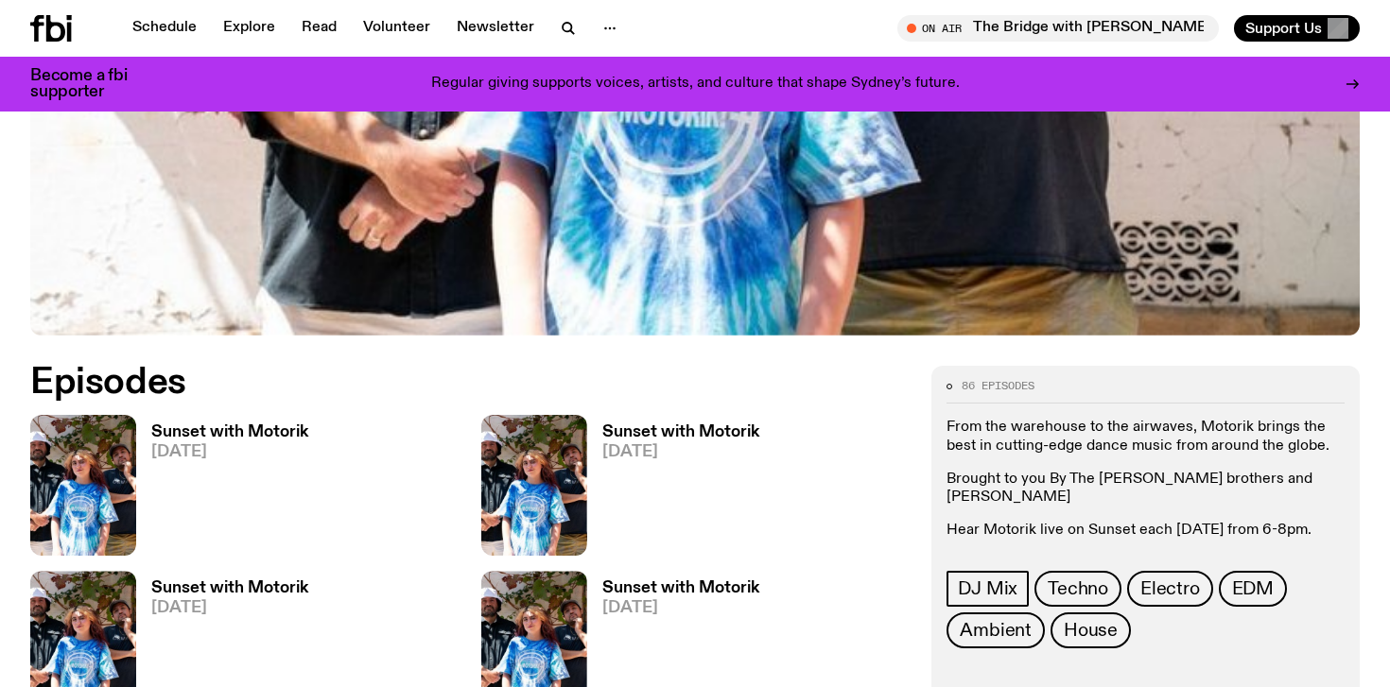
click at [268, 427] on h3 "Sunset with Motorik" at bounding box center [229, 432] width 157 height 16
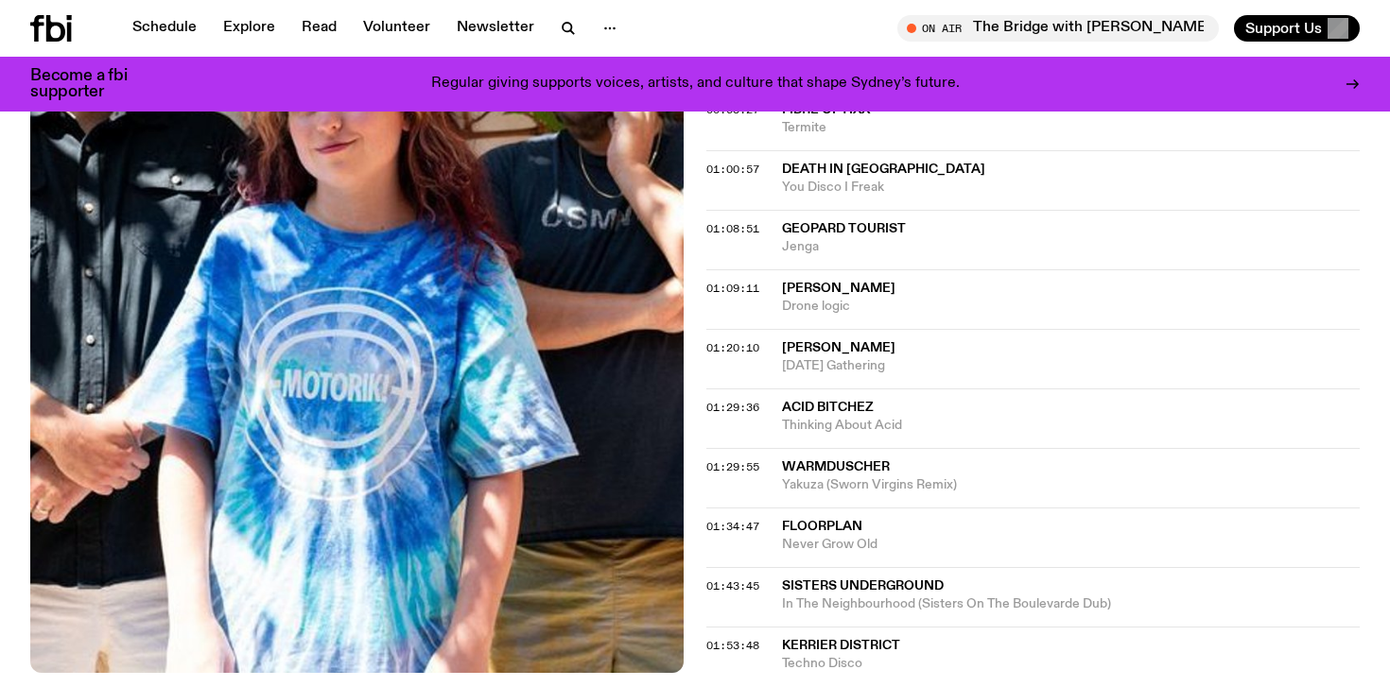
scroll to position [1248, 0]
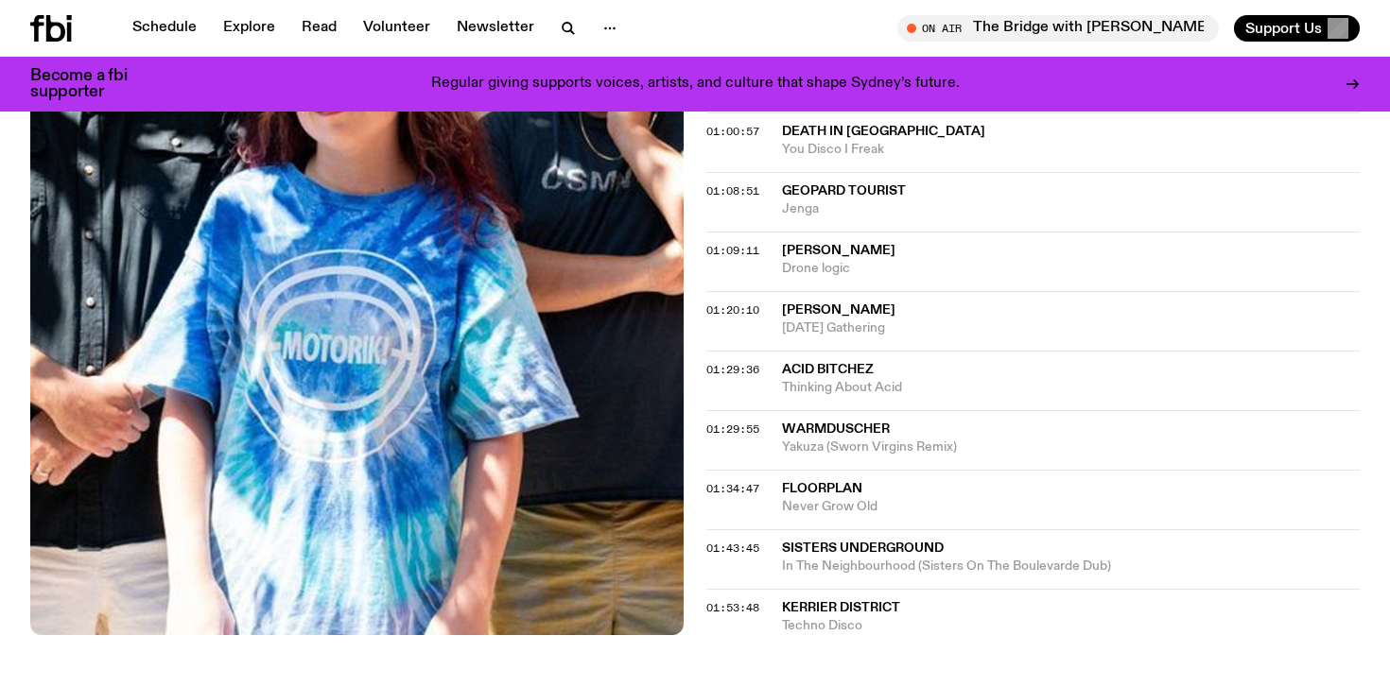
click at [794, 493] on span "Floorplan" at bounding box center [822, 488] width 80 height 13
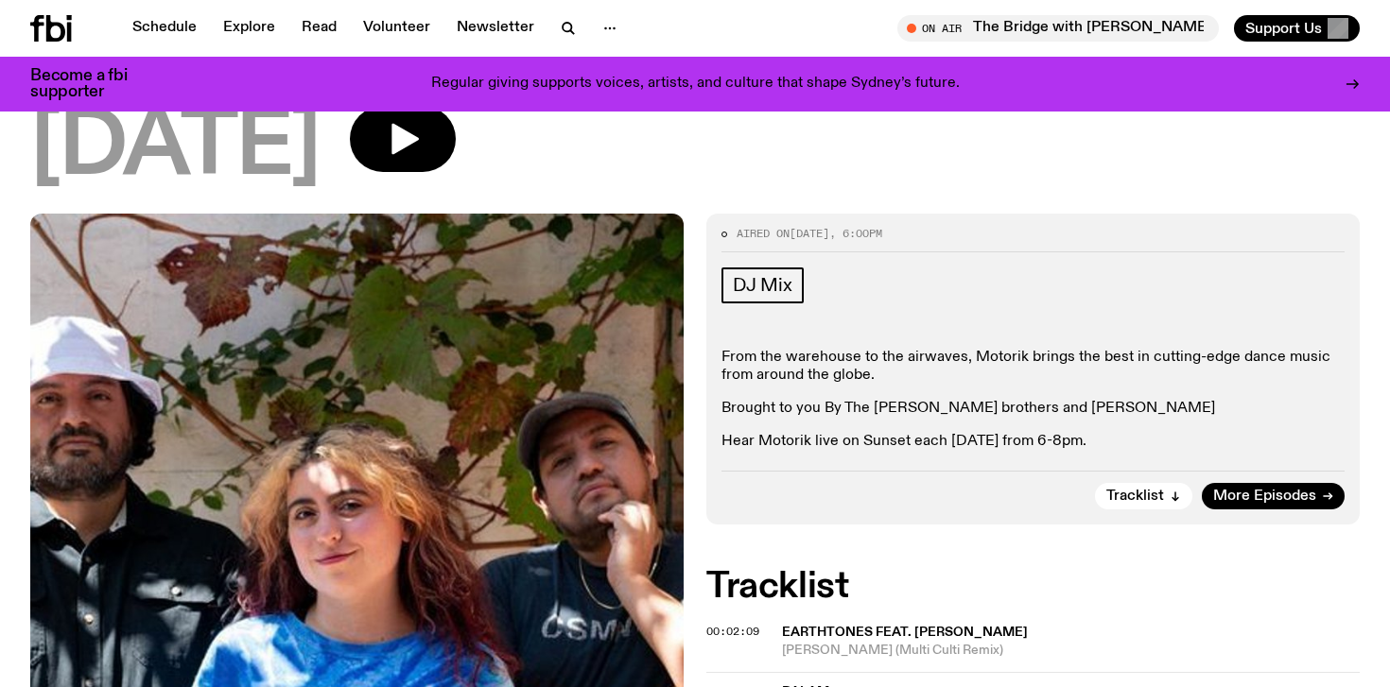
scroll to position [113, 0]
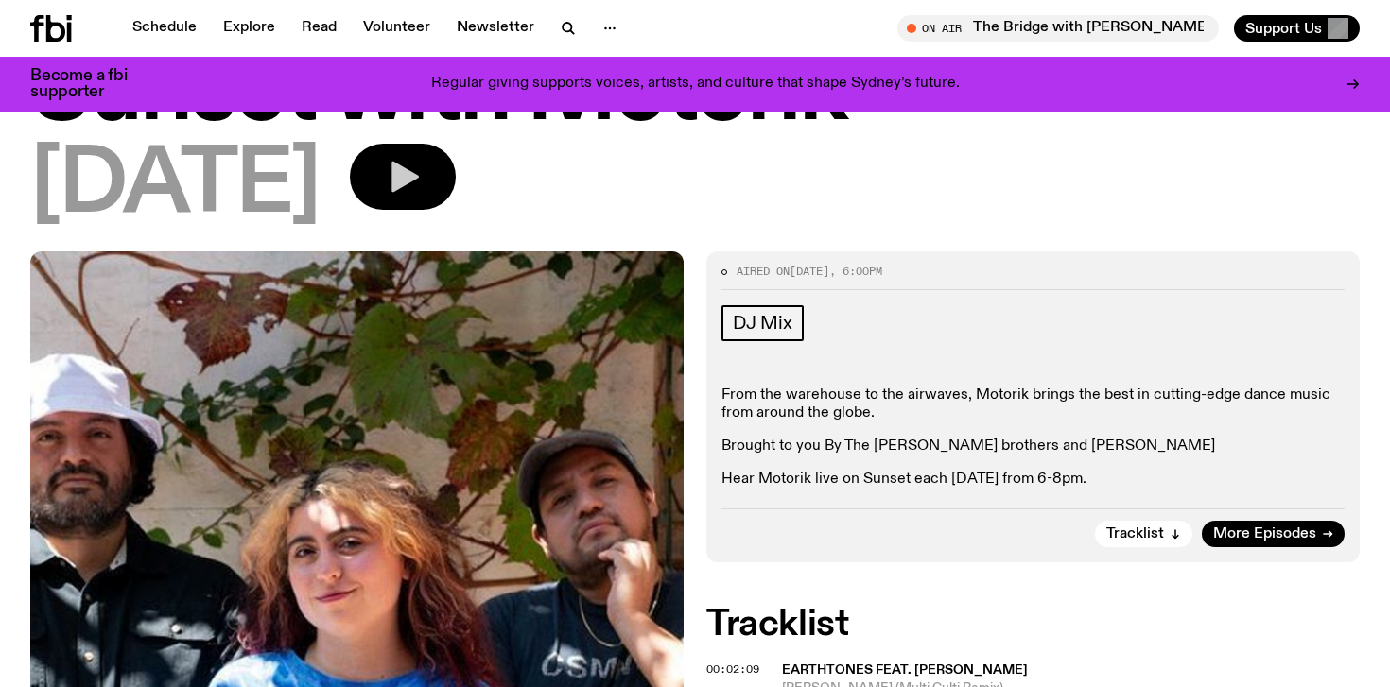
click at [456, 199] on button "button" at bounding box center [403, 177] width 106 height 66
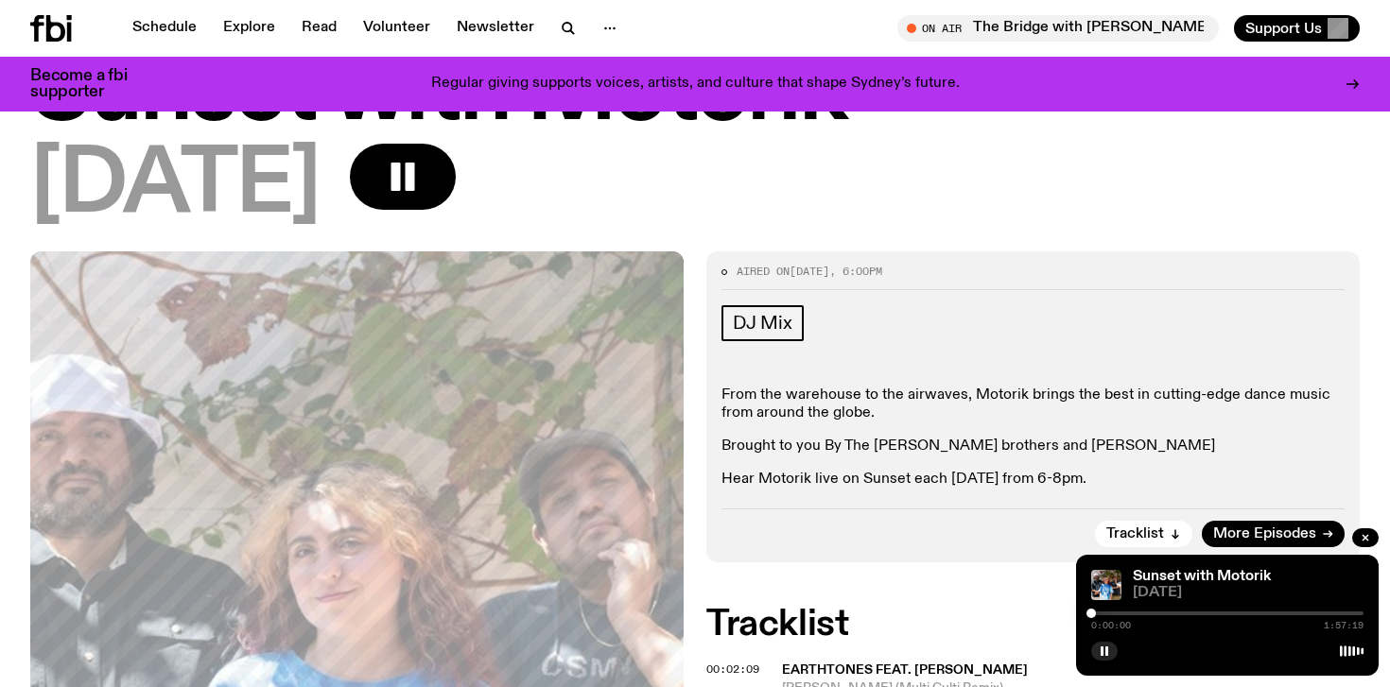
click at [1107, 613] on div at bounding box center [1227, 614] width 272 height 4
click at [1127, 612] on div at bounding box center [1227, 614] width 272 height 4
click at [1158, 611] on div "0:15:29 1:57:19" at bounding box center [1227, 619] width 272 height 23
click at [1161, 615] on div at bounding box center [1227, 614] width 272 height 4
click at [1238, 613] on div at bounding box center [1227, 614] width 272 height 4
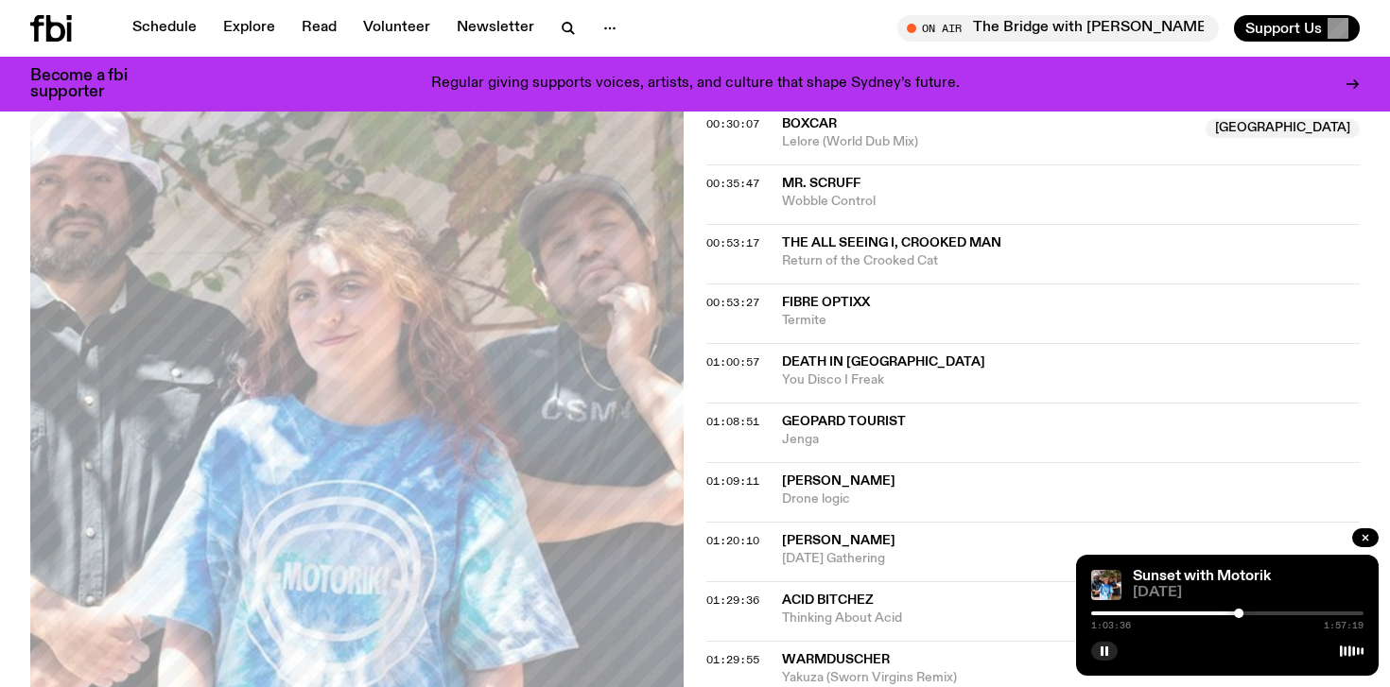
scroll to position [1021, 0]
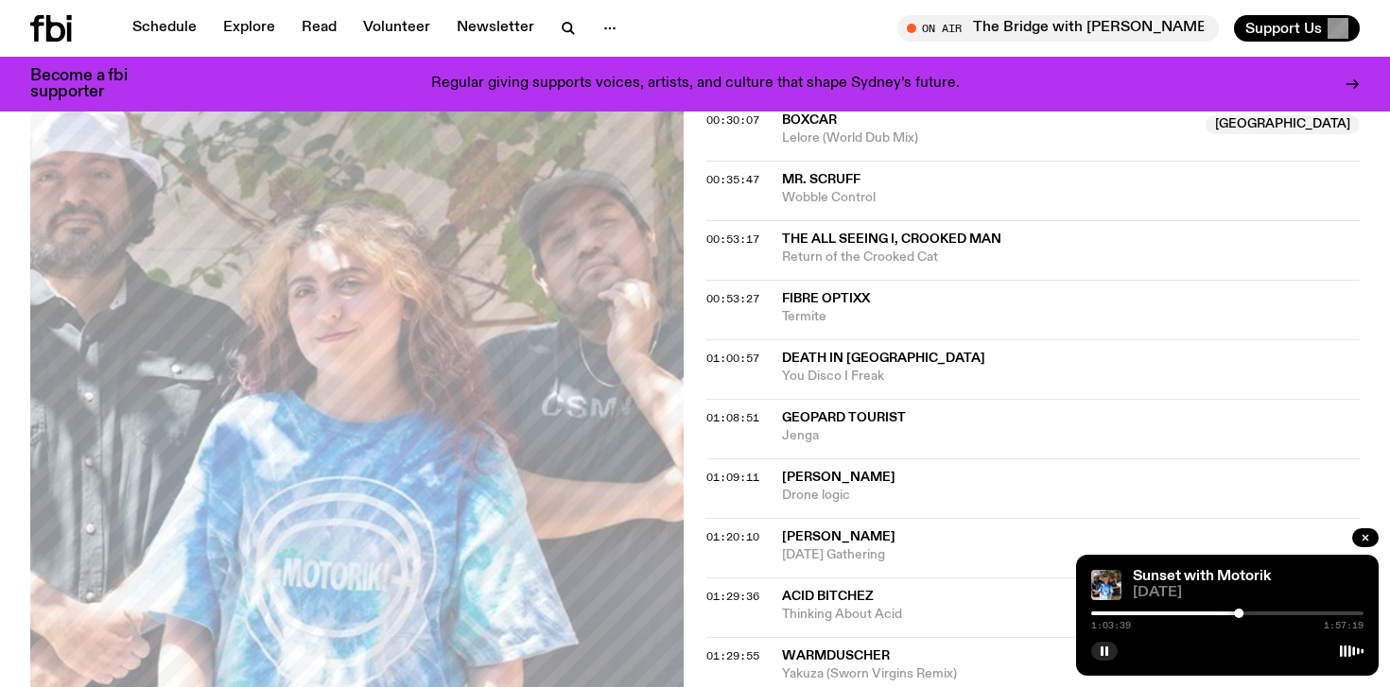
click at [1251, 615] on div at bounding box center [1227, 614] width 272 height 4
click at [1259, 613] on div at bounding box center [1227, 614] width 272 height 4
click at [1253, 613] on div at bounding box center [1123, 614] width 272 height 4
click at [1260, 612] on div at bounding box center [1227, 614] width 272 height 4
click at [1283, 612] on div at bounding box center [1227, 614] width 272 height 4
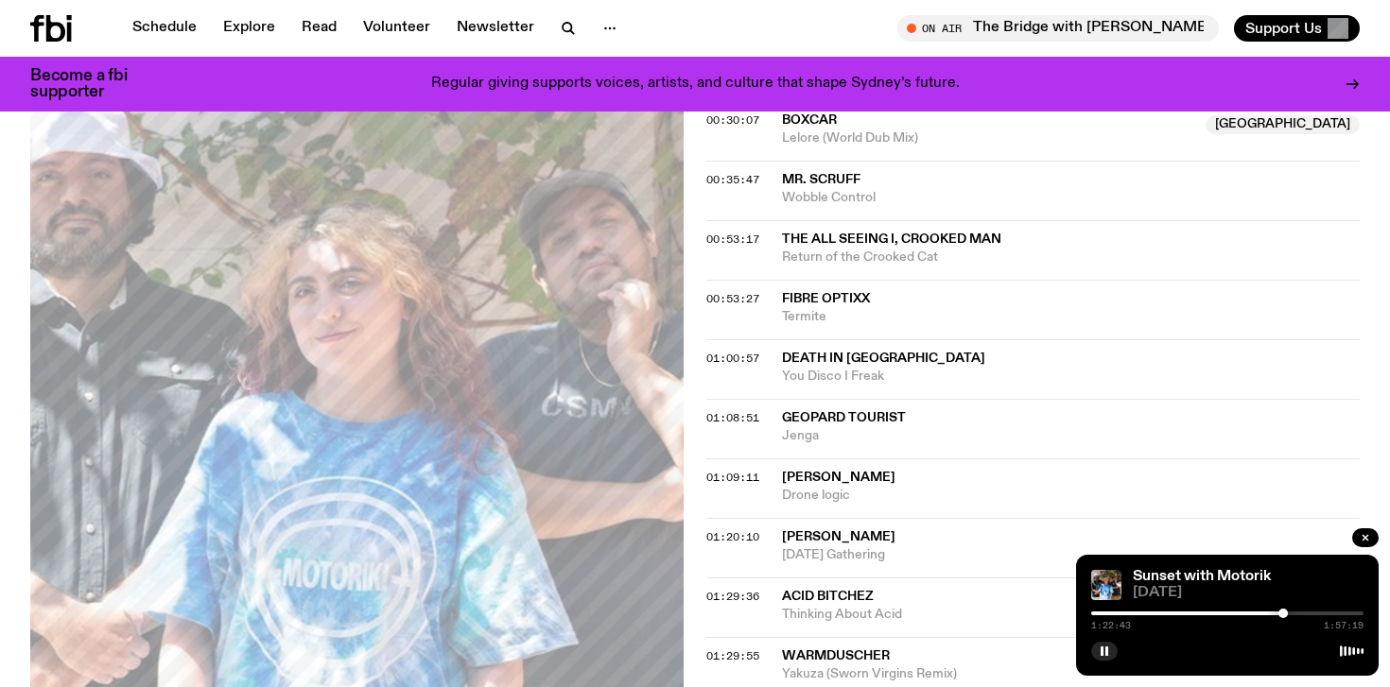
click at [1310, 610] on div "1:22:43 1:57:19" at bounding box center [1227, 619] width 272 height 23
click at [1310, 613] on div at bounding box center [1227, 614] width 272 height 4
click at [1015, 561] on span "[DATE] Gathering" at bounding box center [1071, 555] width 578 height 18
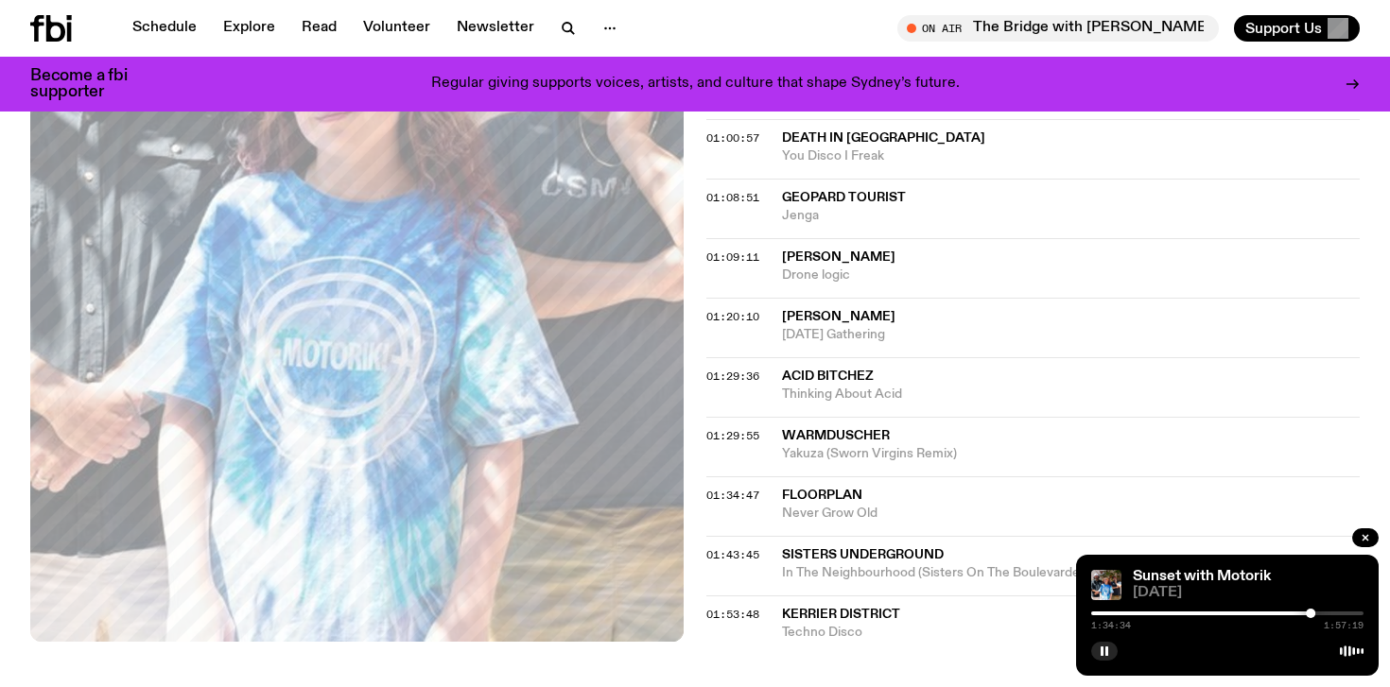
scroll to position [1210, 0]
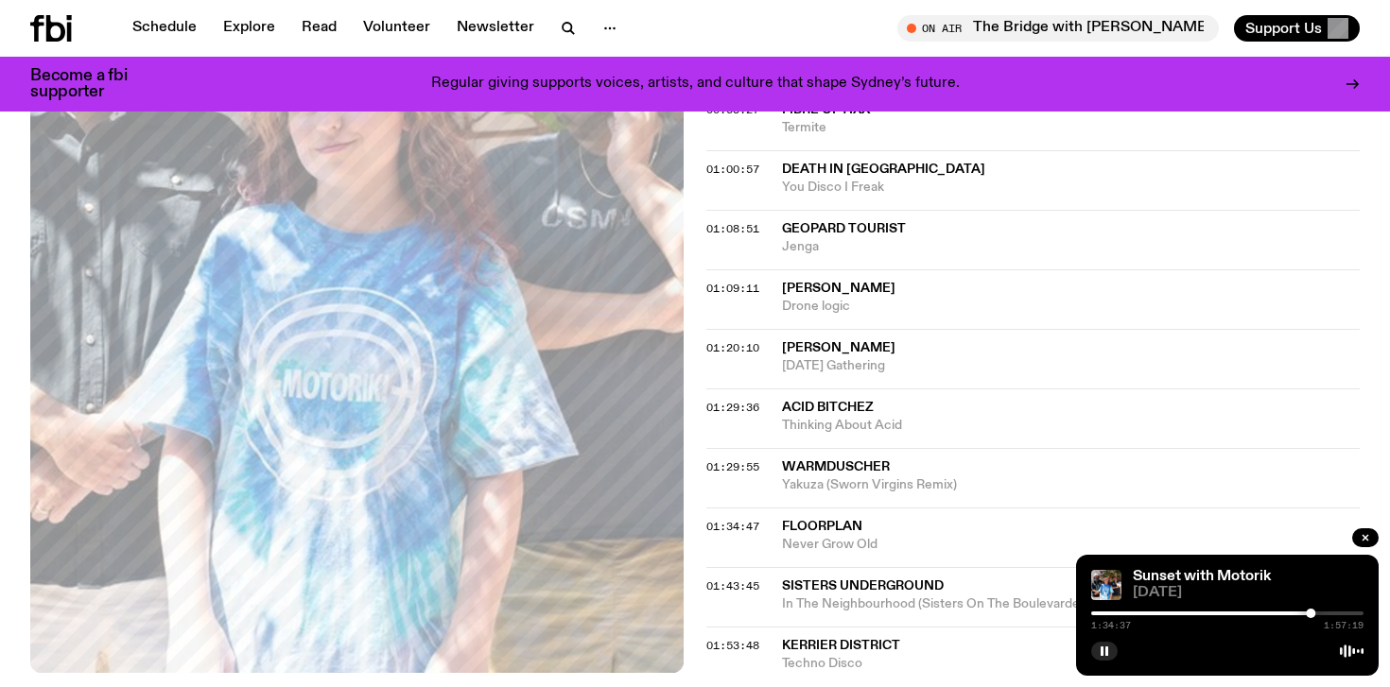
click at [1317, 615] on div at bounding box center [1227, 614] width 272 height 4
click at [1307, 613] on div at bounding box center [1181, 614] width 272 height 4
click at [1313, 613] on div at bounding box center [1227, 614] width 272 height 4
click at [1320, 613] on div at bounding box center [1227, 614] width 272 height 4
click at [1334, 612] on div at bounding box center [1227, 614] width 272 height 4
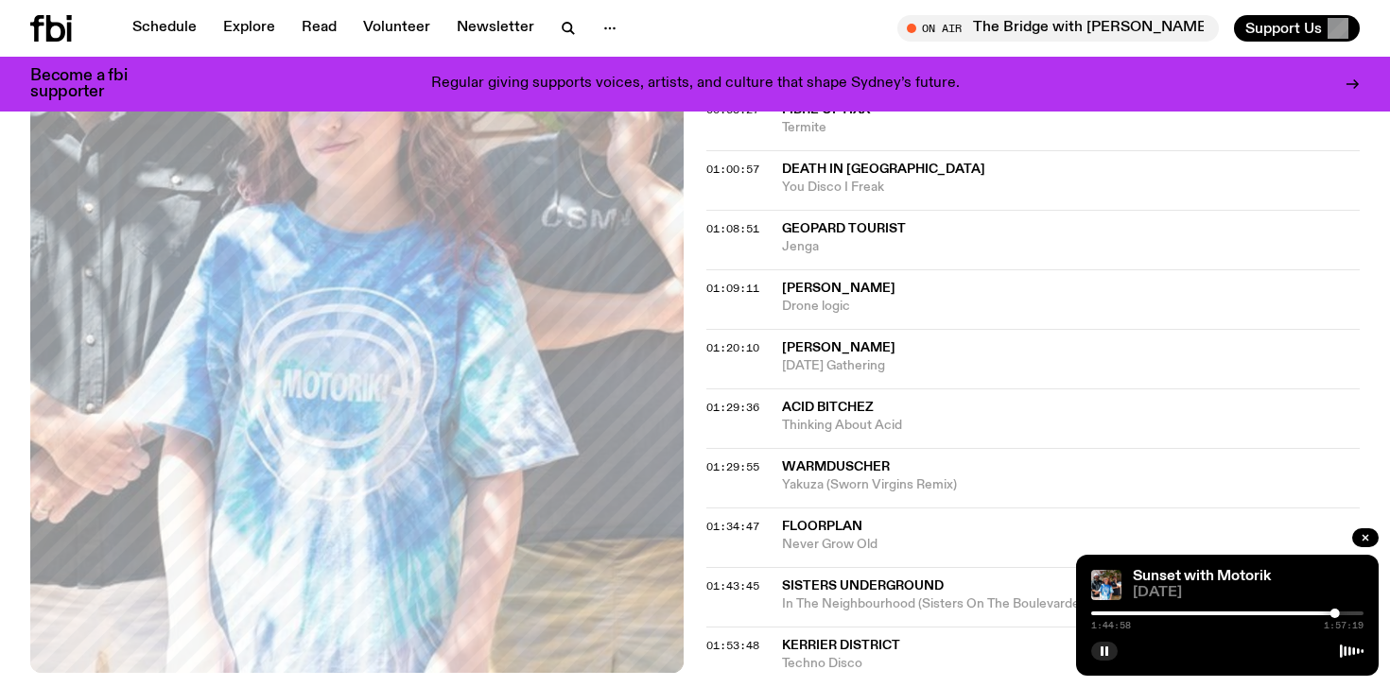
click at [1341, 613] on div at bounding box center [1227, 614] width 272 height 4
click at [1342, 613] on div at bounding box center [1342, 613] width 9 height 9
click at [1346, 613] on div at bounding box center [1346, 613] width 9 height 9
click at [1349, 613] on div at bounding box center [1346, 613] width 9 height 9
click at [1352, 613] on div at bounding box center [1348, 613] width 9 height 9
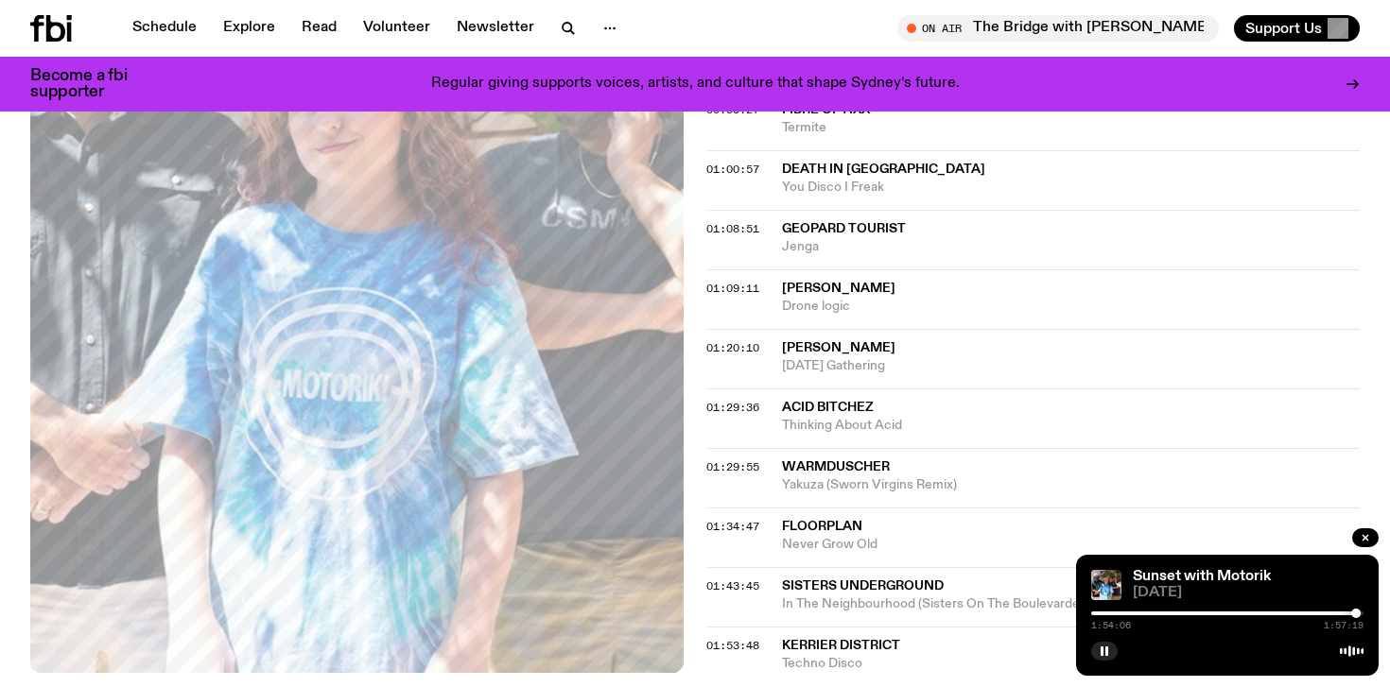
click at [1097, 615] on div at bounding box center [1219, 614] width 272 height 4
click at [1099, 615] on div at bounding box center [1096, 613] width 9 height 9
click at [1100, 615] on div at bounding box center [1098, 613] width 9 height 9
click at [1103, 614] on div at bounding box center [1103, 613] width 9 height 9
click at [1107, 614] on div at bounding box center [1103, 613] width 9 height 9
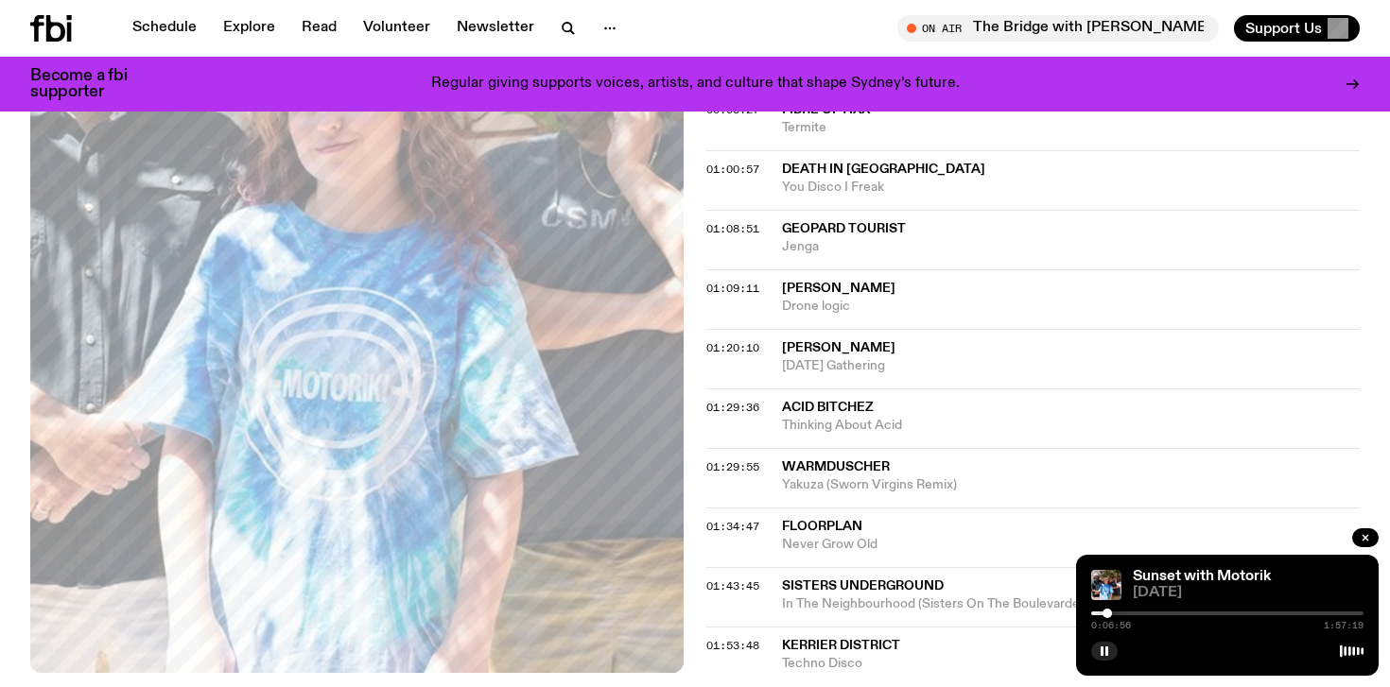
click at [1109, 614] on div at bounding box center [1106, 613] width 9 height 9
click at [1111, 614] on div at bounding box center [1108, 613] width 9 height 9
click at [1114, 614] on div at bounding box center [1113, 613] width 9 height 9
click at [1118, 612] on div at bounding box center [1227, 614] width 272 height 4
click at [1122, 612] on div at bounding box center [1118, 613] width 9 height 9
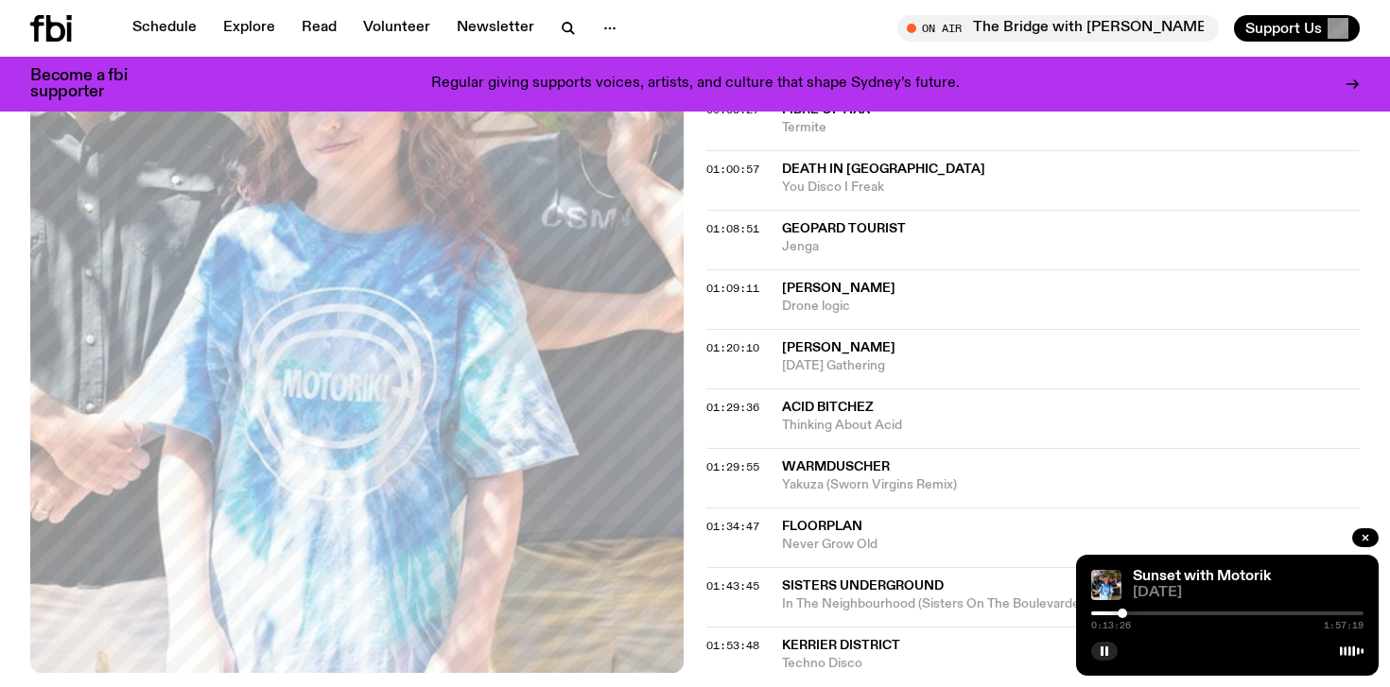
click at [1118, 612] on div at bounding box center [1121, 613] width 9 height 9
click at [1117, 612] on div at bounding box center [1116, 613] width 9 height 9
click at [1164, 615] on div at bounding box center [1227, 614] width 272 height 4
click at [1171, 615] on div at bounding box center [1227, 614] width 272 height 4
click at [1180, 615] on div at bounding box center [1227, 614] width 272 height 4
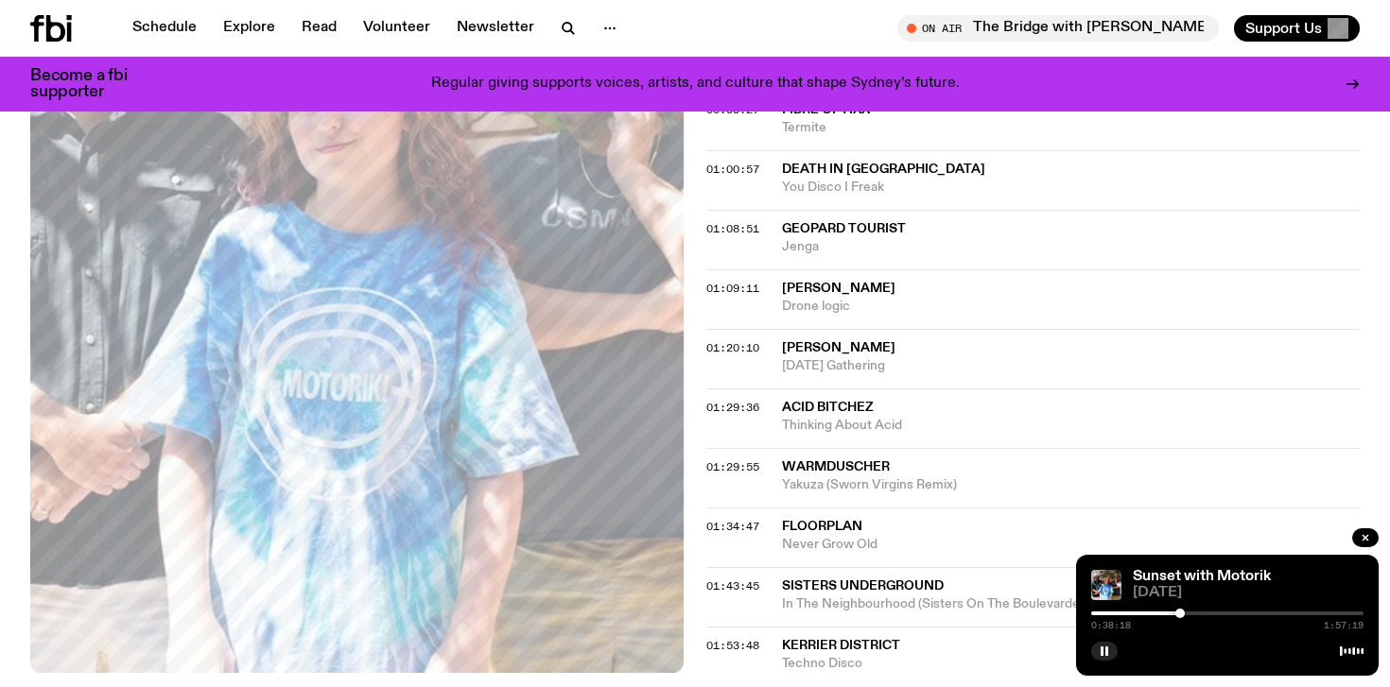
click at [1187, 614] on div at bounding box center [1227, 614] width 272 height 4
click at [1196, 614] on div at bounding box center [1227, 614] width 272 height 4
click at [1106, 652] on rect "button" at bounding box center [1106, 651] width 3 height 9
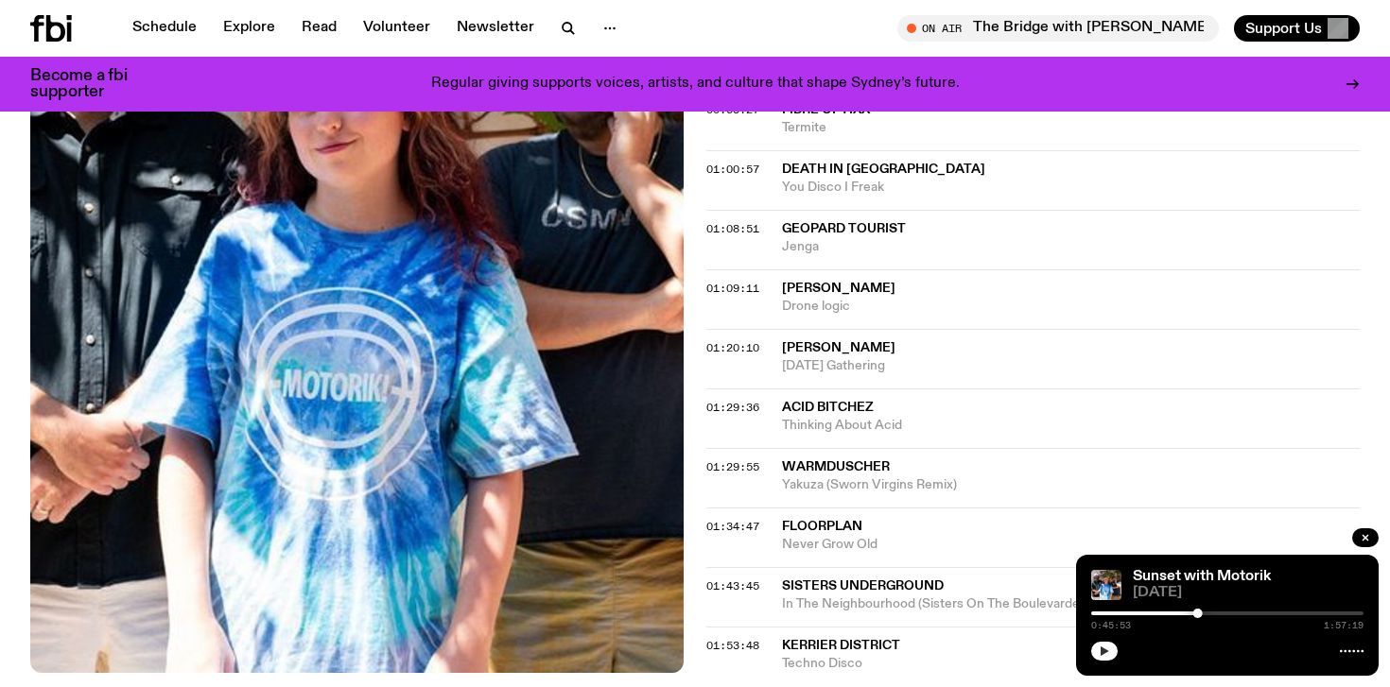
click at [1099, 649] on icon "button" at bounding box center [1104, 651] width 11 height 11
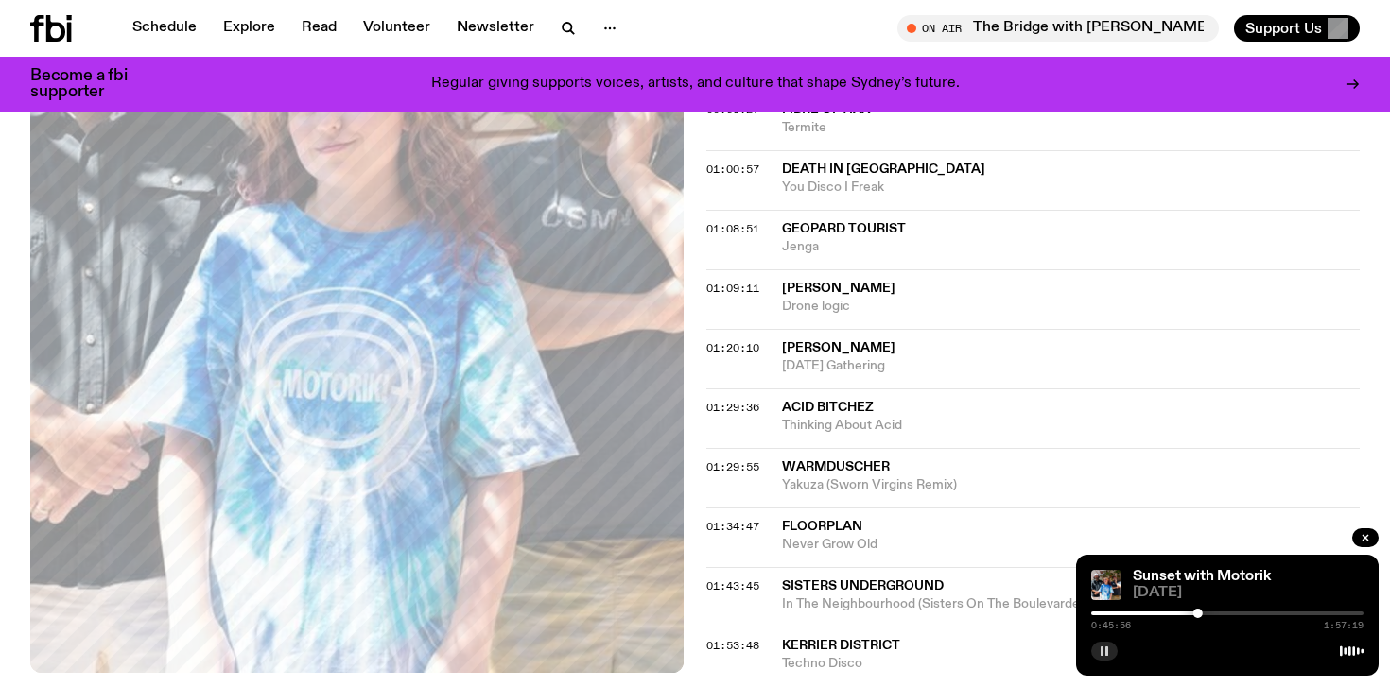
click at [65, 30] on icon at bounding box center [51, 28] width 42 height 26
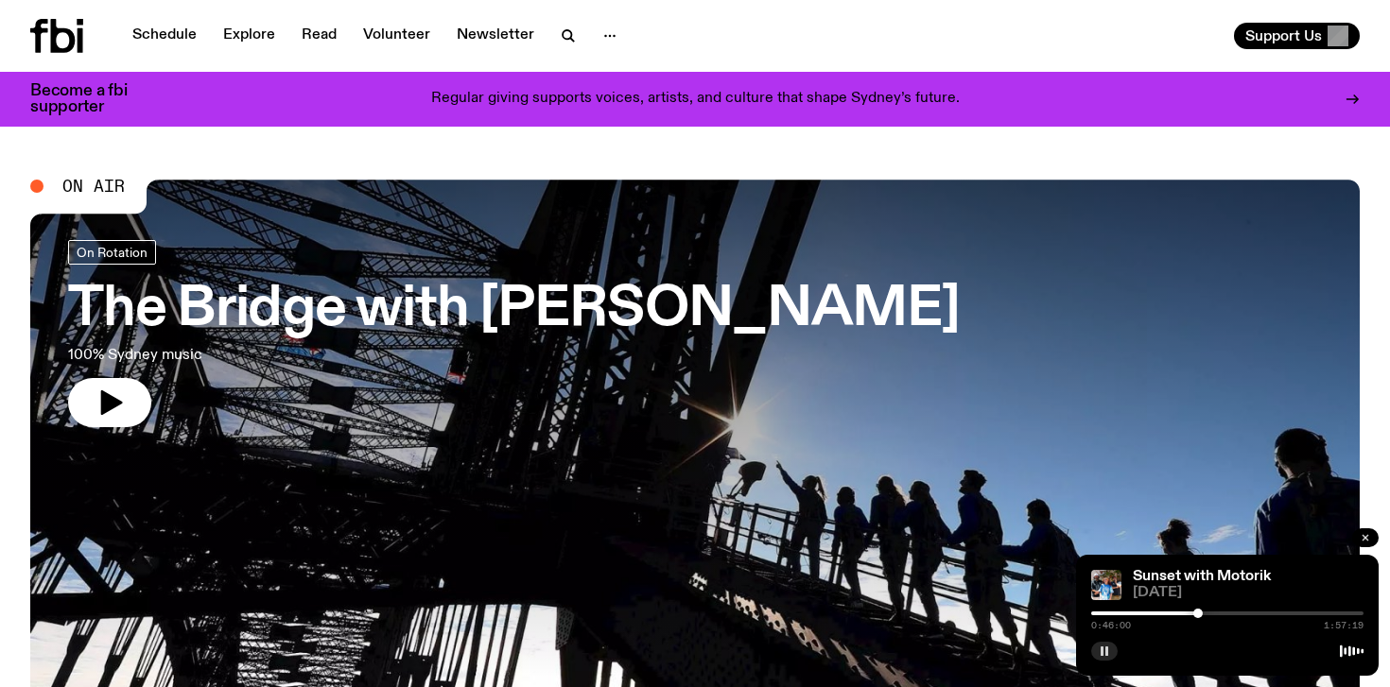
click at [1368, 537] on icon "button" at bounding box center [1364, 537] width 11 height 11
